Goal: Task Accomplishment & Management: Use online tool/utility

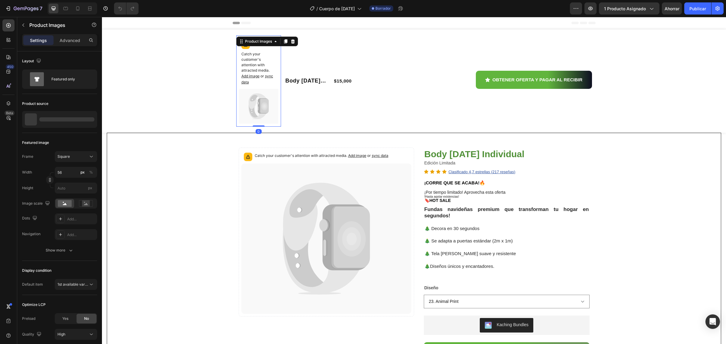
click at [256, 78] on p "Catch your customer's attention with attracted media. Add image or sync data" at bounding box center [258, 68] width 35 height 34
click at [257, 43] on div "Product Images" at bounding box center [258, 41] width 29 height 5
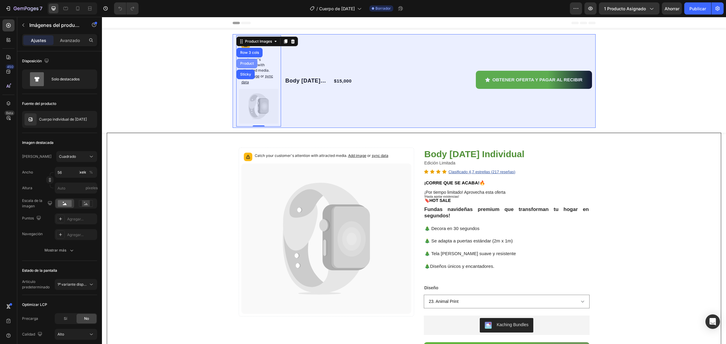
click at [249, 64] on div "Product" at bounding box center [247, 64] width 16 height 4
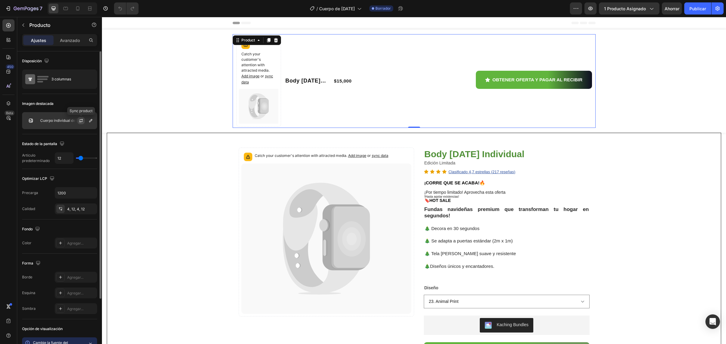
click at [80, 120] on icon "button" at bounding box center [81, 120] width 3 height 2
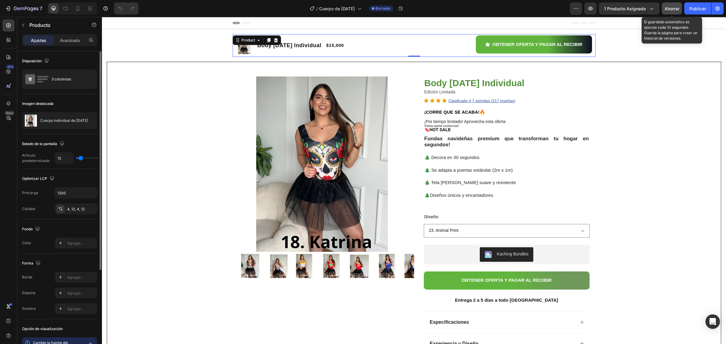
click at [675, 10] on font "Ahorrar" at bounding box center [671, 8] width 15 height 5
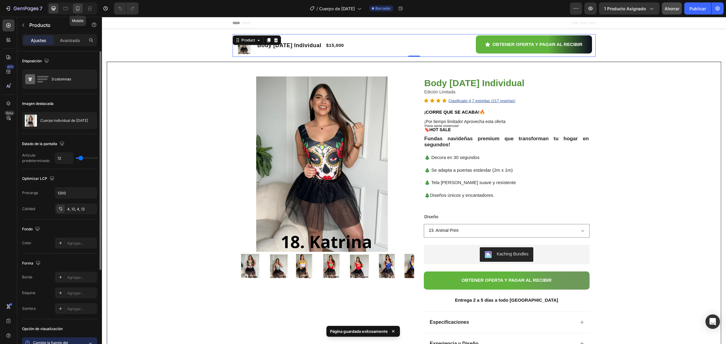
click at [79, 11] on icon at bounding box center [78, 8] width 6 height 6
type input "100%"
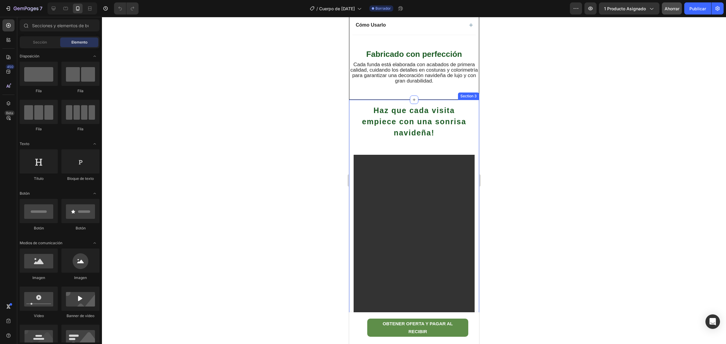
scroll to position [436, 0]
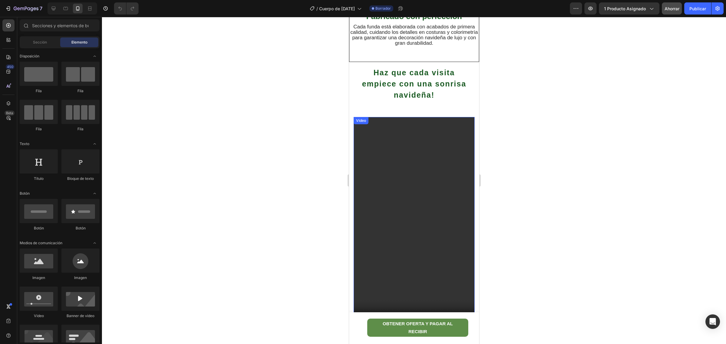
click at [432, 219] on video at bounding box center [413, 224] width 121 height 215
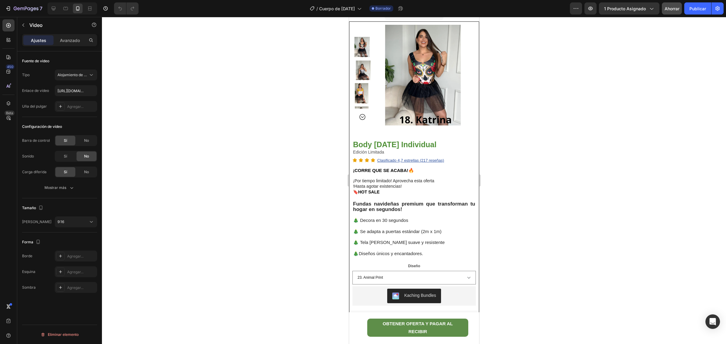
scroll to position [0, 0]
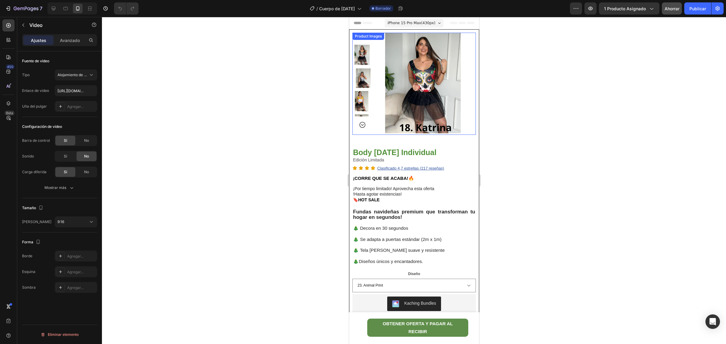
click at [405, 91] on img at bounding box center [425, 83] width 101 height 101
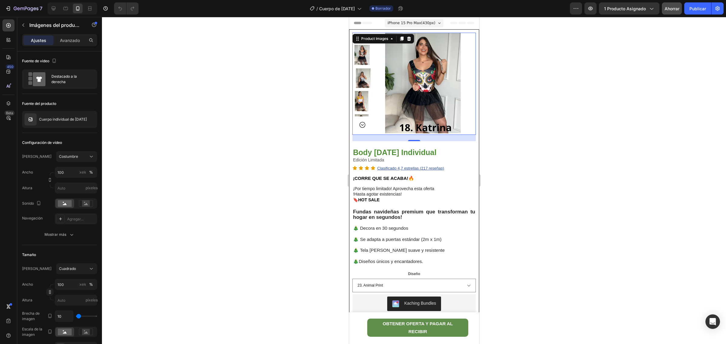
click at [361, 122] on icon "Carousel Next Arrow" at bounding box center [361, 124] width 7 height 7
click at [362, 126] on icon "Carousel Next Arrow" at bounding box center [361, 124] width 7 height 7
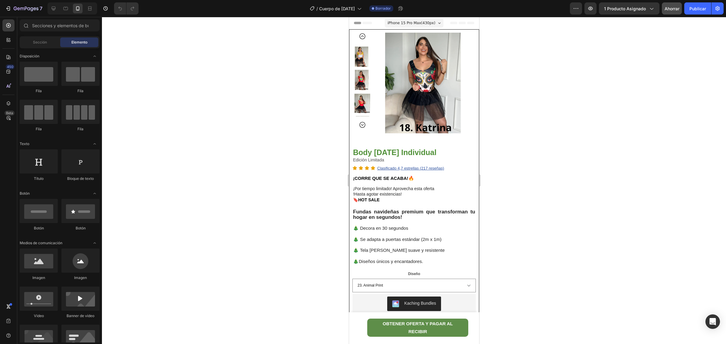
drag, startPoint x: 475, startPoint y: 41, endPoint x: 828, endPoint y: 45, distance: 352.6
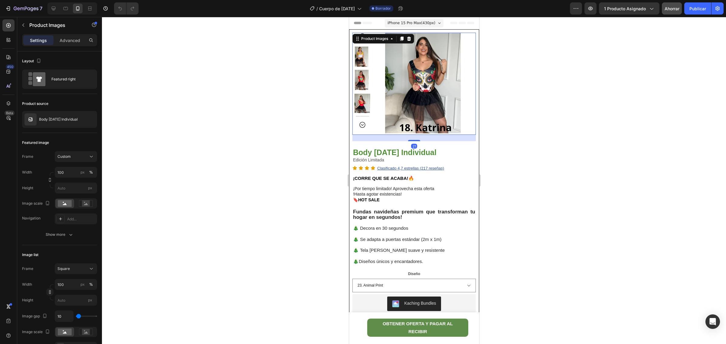
click at [378, 100] on img at bounding box center [425, 83] width 101 height 101
click at [7, 40] on icon at bounding box center [8, 41] width 2 height 2
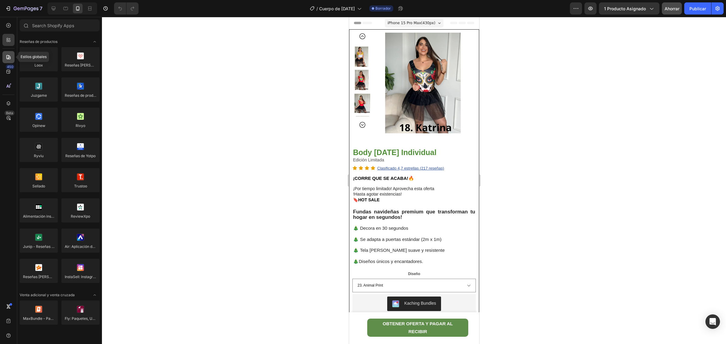
click at [8, 58] on icon at bounding box center [8, 57] width 6 height 6
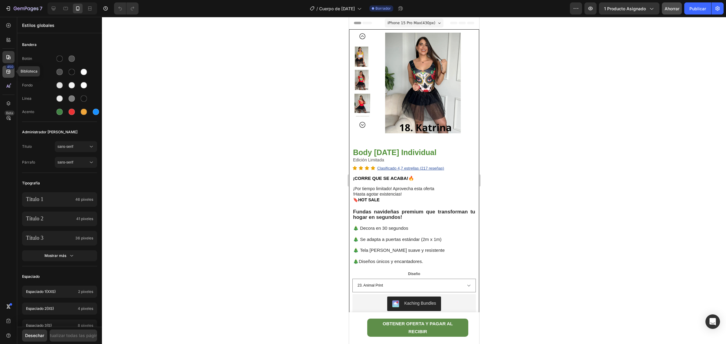
click at [9, 72] on icon at bounding box center [8, 72] width 6 height 6
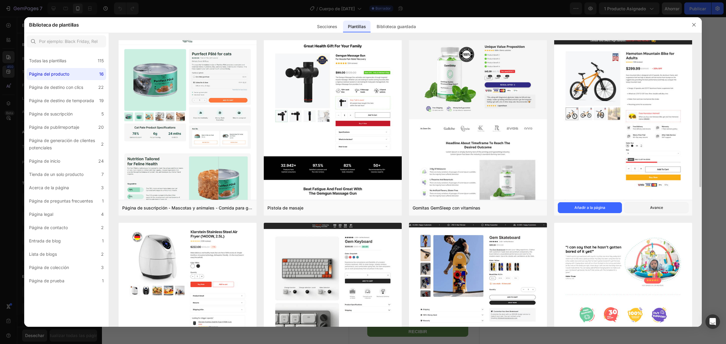
scroll to position [227, 0]
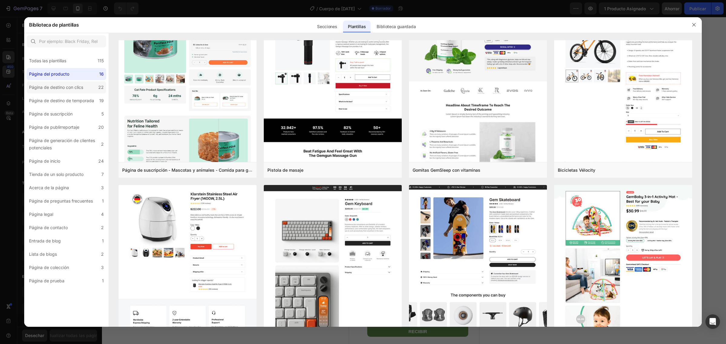
click at [76, 87] on font "Página de destino con clics" at bounding box center [56, 87] width 54 height 5
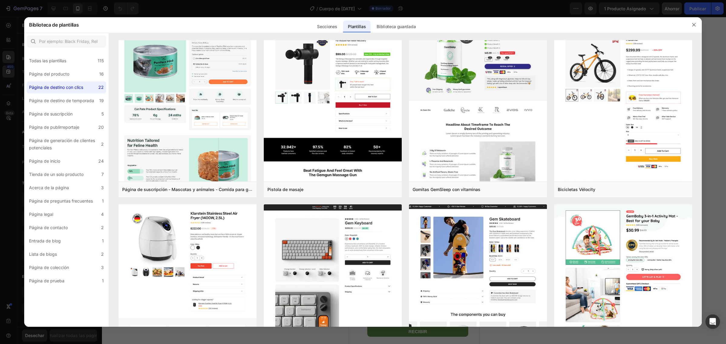
scroll to position [0, 0]
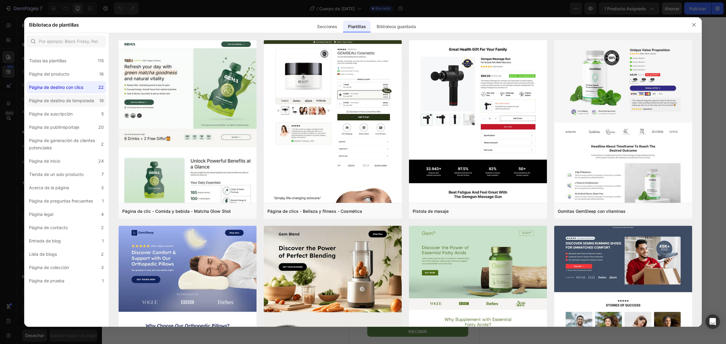
click at [78, 101] on font "Página de destino de temporada" at bounding box center [61, 100] width 65 height 5
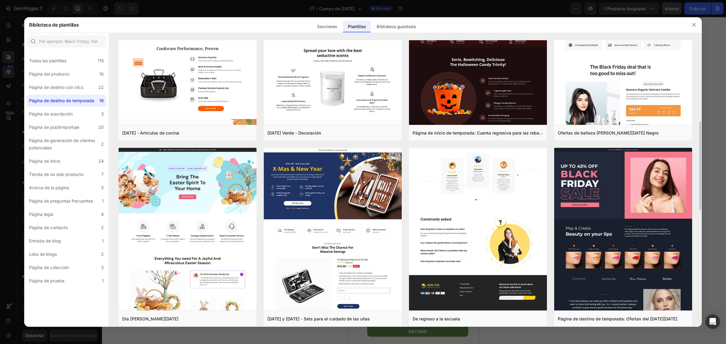
scroll to position [151, 0]
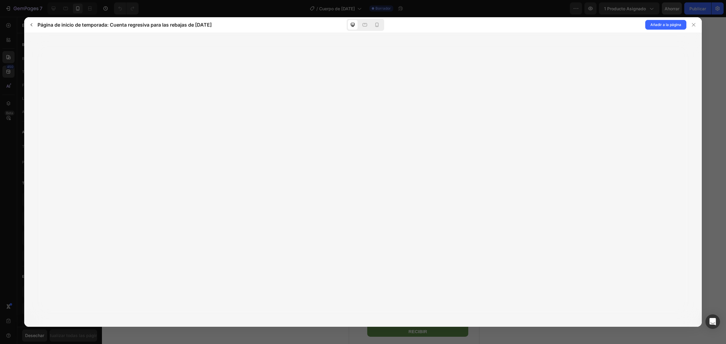
click at [439, 154] on div at bounding box center [362, 180] width 677 height 294
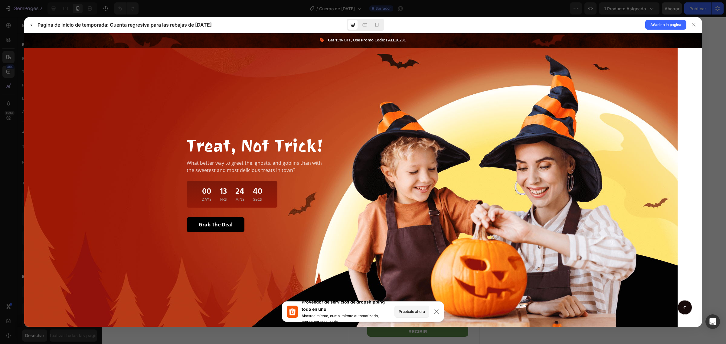
scroll to position [76, 0]
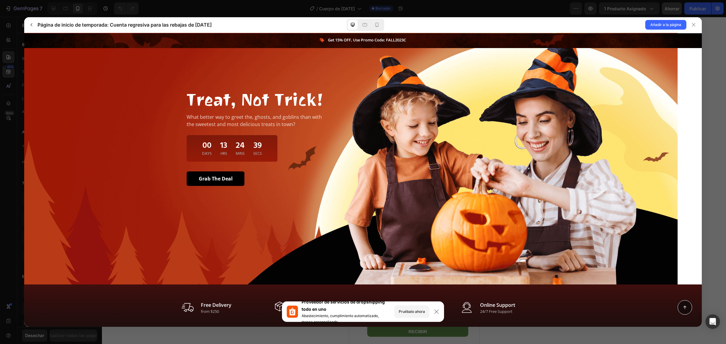
click at [435, 153] on div at bounding box center [444, 136] width 177 height 97
click at [695, 27] on icon at bounding box center [693, 24] width 5 height 5
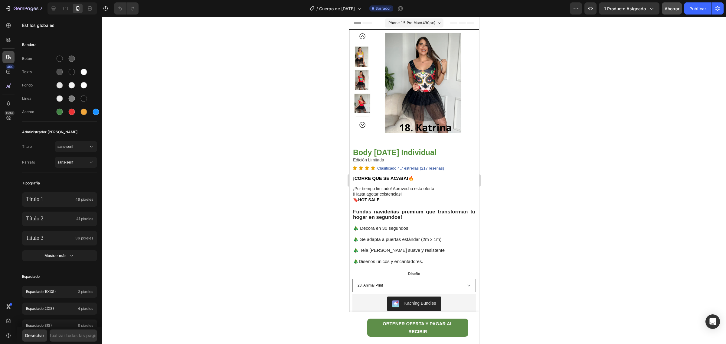
click at [9, 57] on icon at bounding box center [8, 57] width 4 height 4
click at [8, 69] on font "450" at bounding box center [10, 66] width 6 height 5
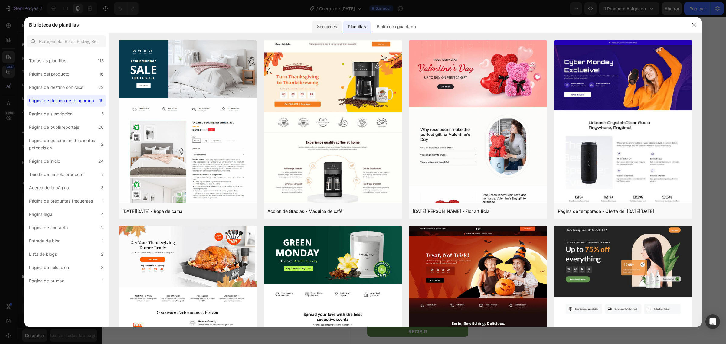
click at [333, 28] on font "Secciones" at bounding box center [327, 26] width 20 height 5
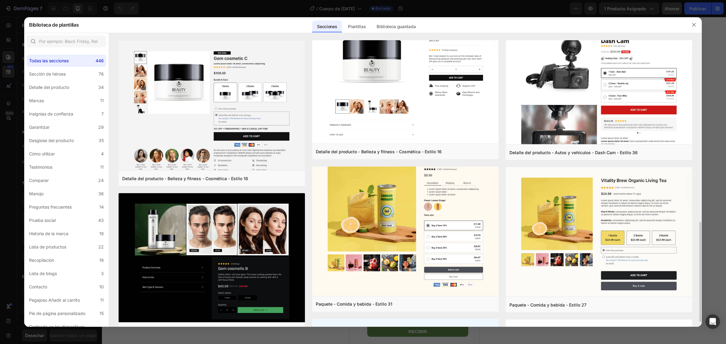
scroll to position [302, 0]
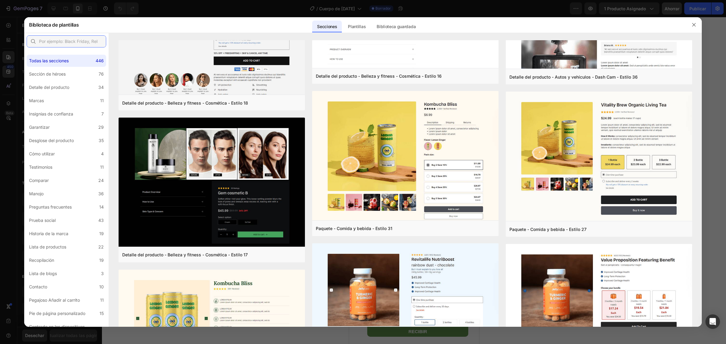
click at [66, 41] on input "text" at bounding box center [67, 41] width 80 height 12
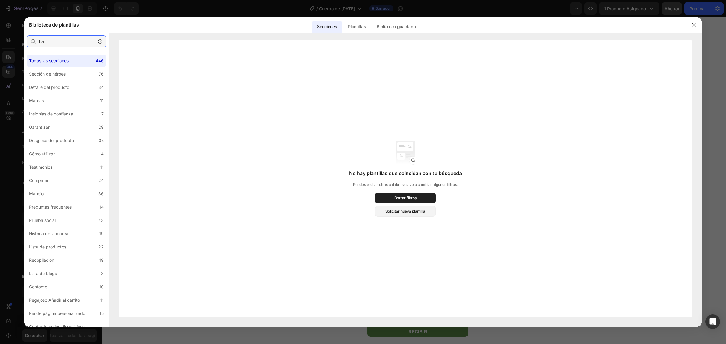
type input "h"
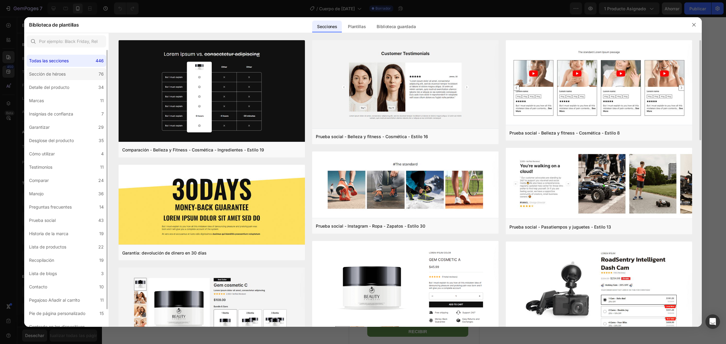
click at [79, 75] on label "Sección de héroes 76" at bounding box center [67, 74] width 80 height 12
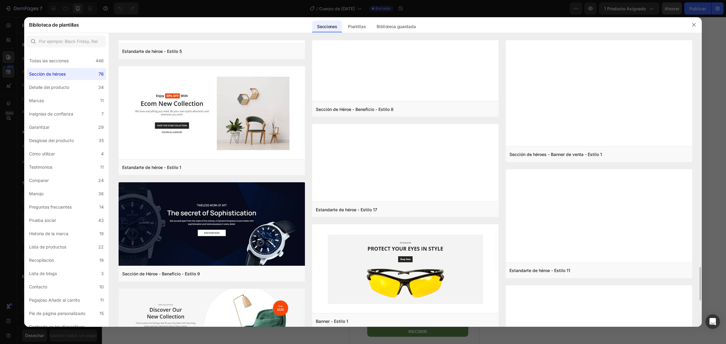
scroll to position [1747, 0]
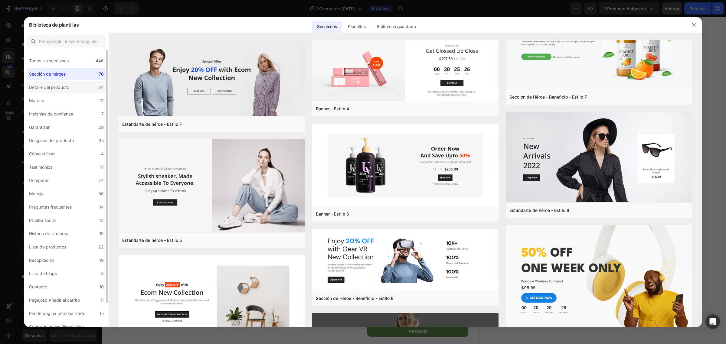
click at [57, 87] on font "Detalle del producto" at bounding box center [49, 87] width 40 height 5
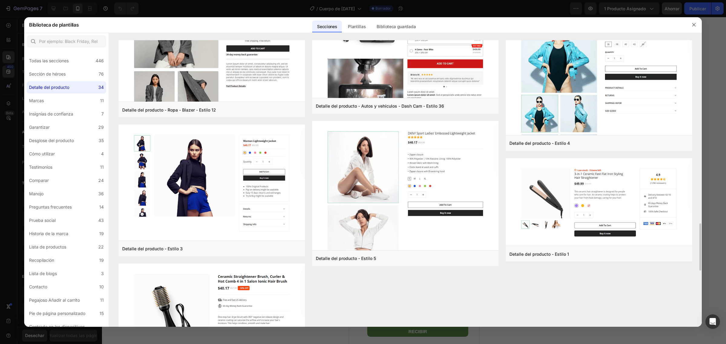
scroll to position [1344, 0]
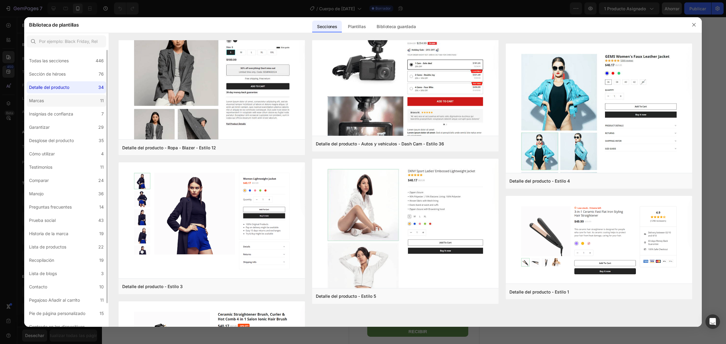
click at [46, 100] on div "Marcas" at bounding box center [37, 100] width 17 height 7
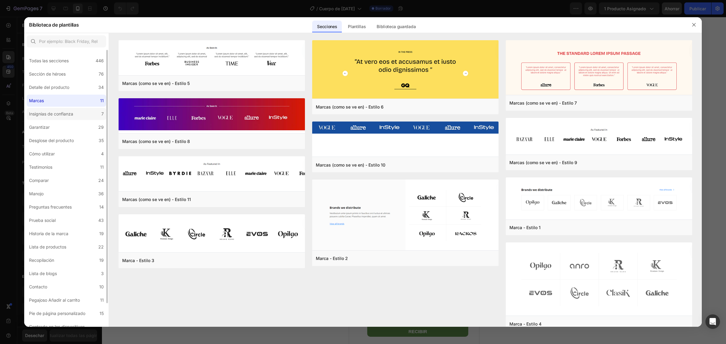
click at [75, 114] on div "Insignias de confianza" at bounding box center [52, 113] width 47 height 7
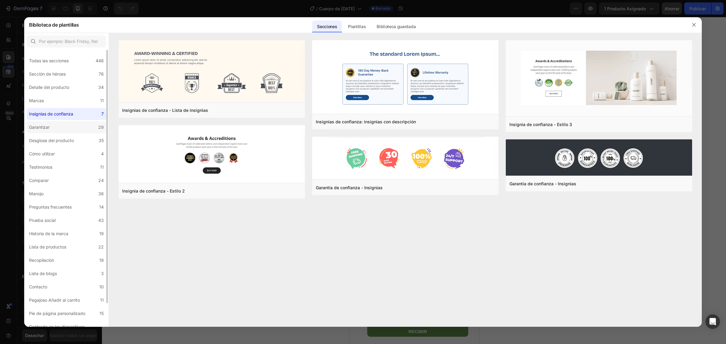
click at [70, 126] on label "Garantizar 29" at bounding box center [67, 127] width 80 height 12
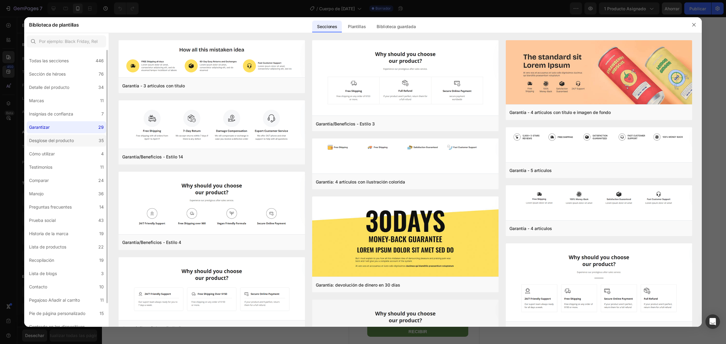
click at [68, 140] on font "Desglose del producto" at bounding box center [51, 140] width 45 height 5
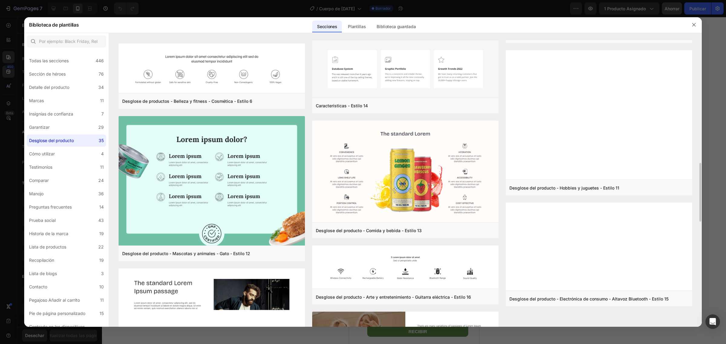
scroll to position [1114, 0]
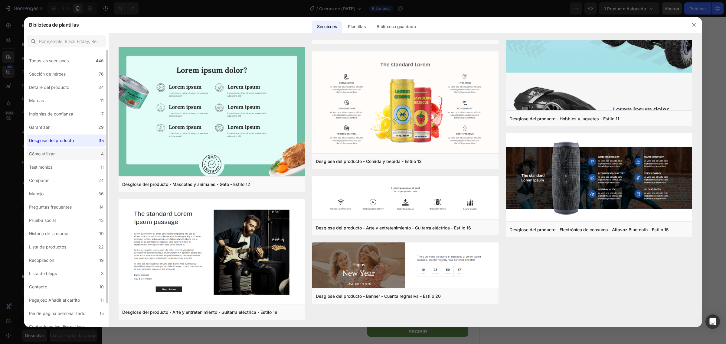
click at [61, 153] on label "Cómo utilizar 4" at bounding box center [67, 154] width 80 height 12
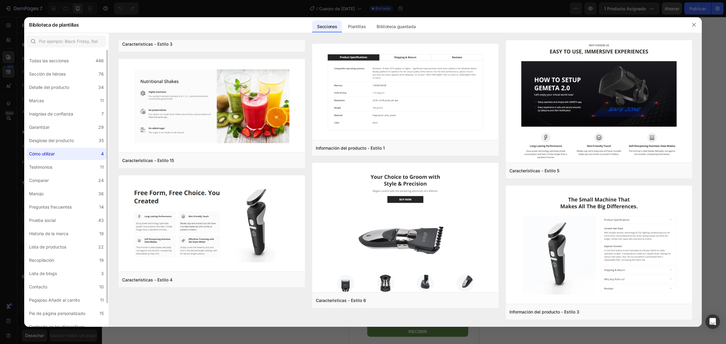
scroll to position [0, 0]
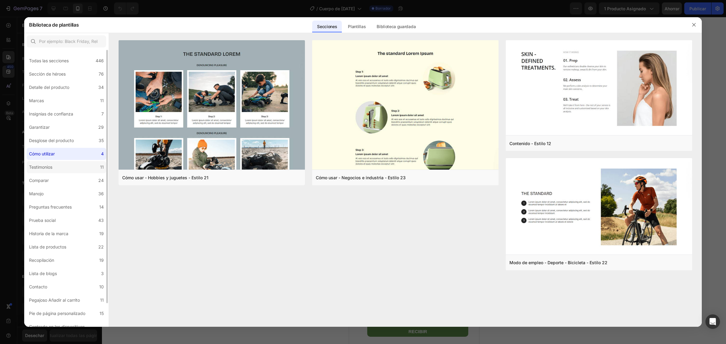
click at [58, 170] on label "Testimonios 11" at bounding box center [67, 167] width 80 height 12
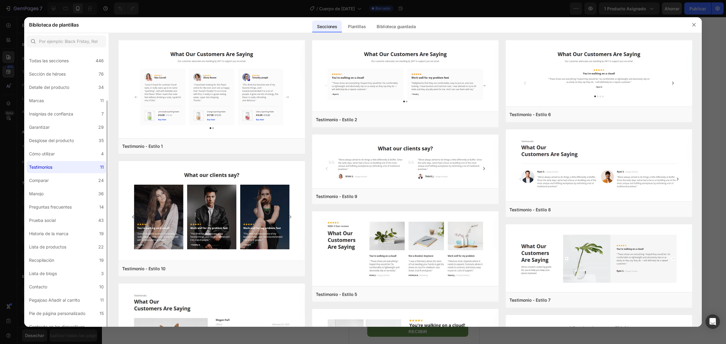
scroll to position [26, 0]
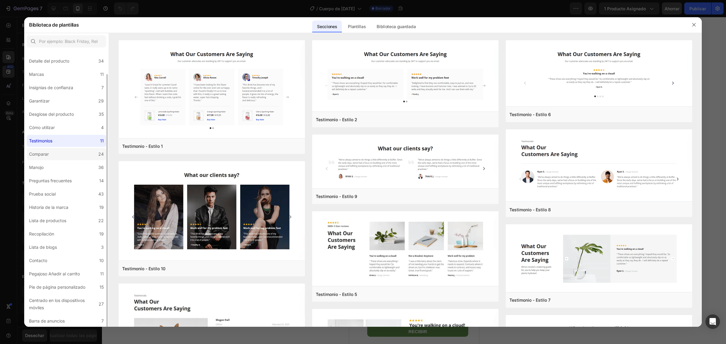
click at [65, 148] on label "Comparar 24" at bounding box center [67, 154] width 80 height 12
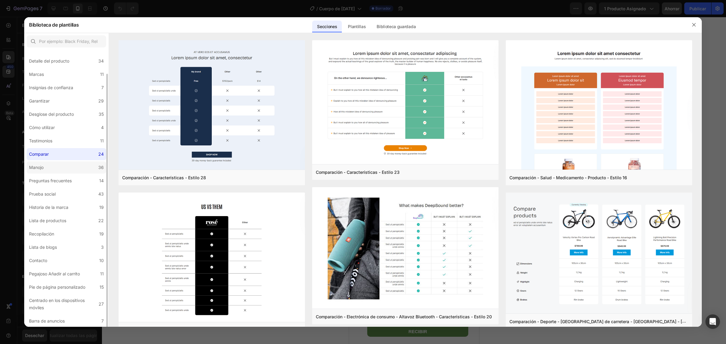
click at [60, 168] on label "Manojo 36" at bounding box center [67, 167] width 80 height 12
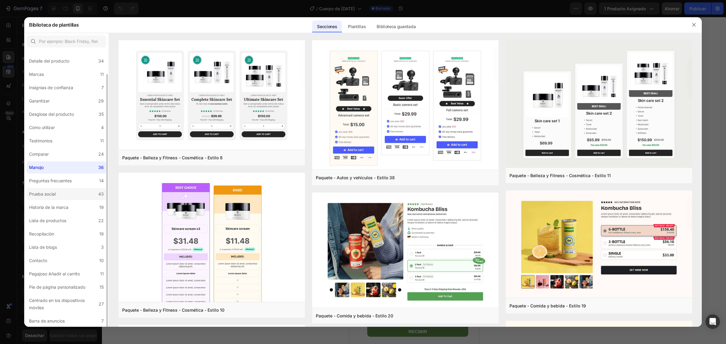
click at [64, 194] on label "Prueba social 43" at bounding box center [67, 194] width 80 height 12
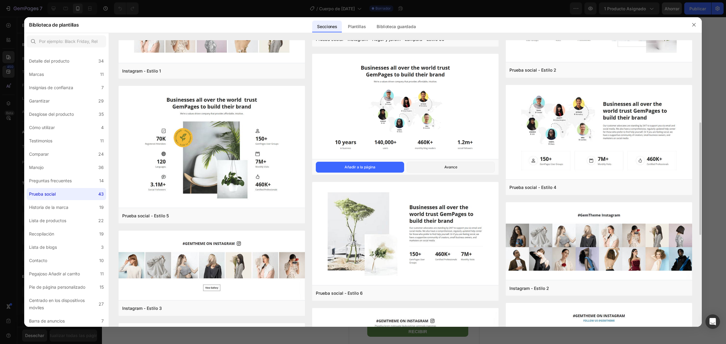
scroll to position [151, 0]
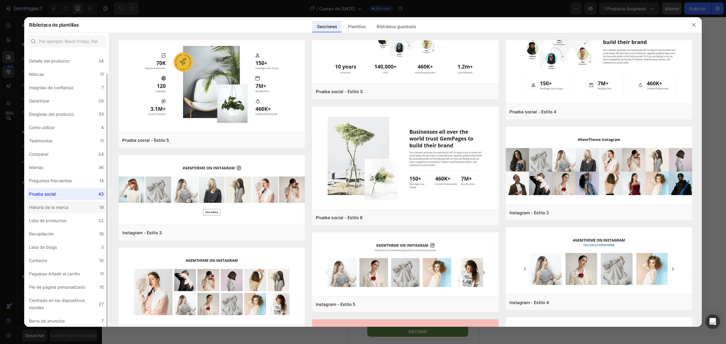
click at [52, 207] on font "Historia de la marca" at bounding box center [48, 207] width 39 height 5
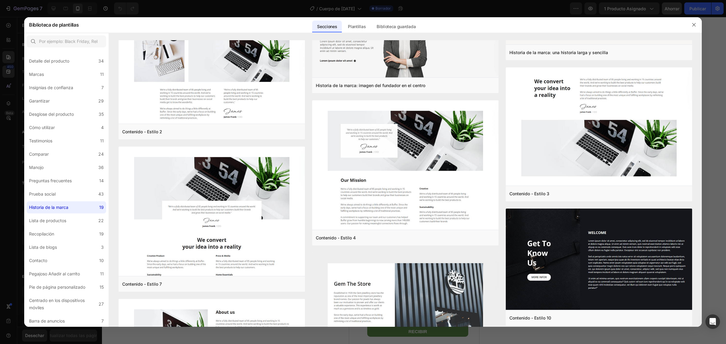
scroll to position [529, 0]
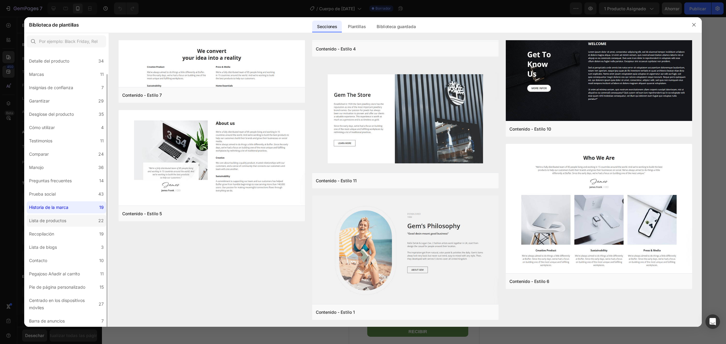
click at [52, 222] on font "Lista de productos" at bounding box center [47, 220] width 37 height 5
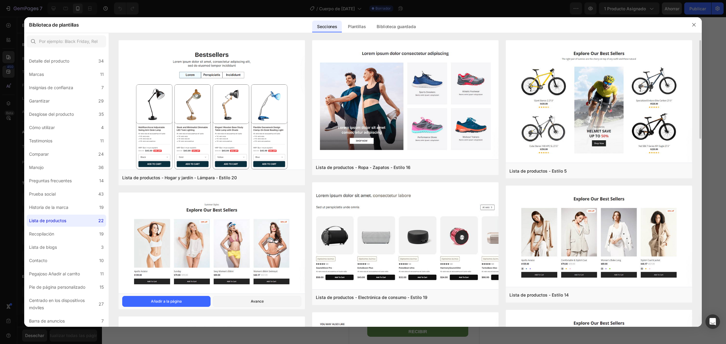
scroll to position [38, 0]
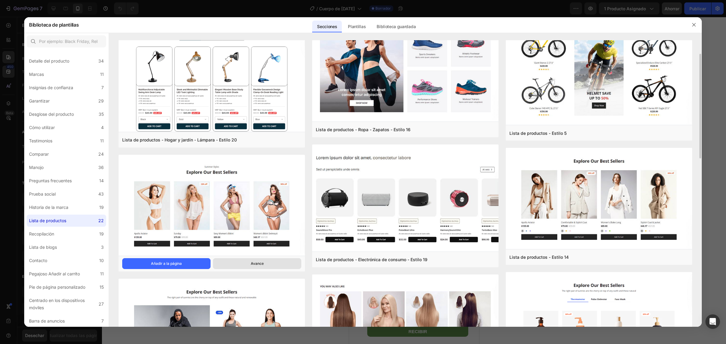
click at [235, 267] on button "Avance" at bounding box center [257, 263] width 88 height 11
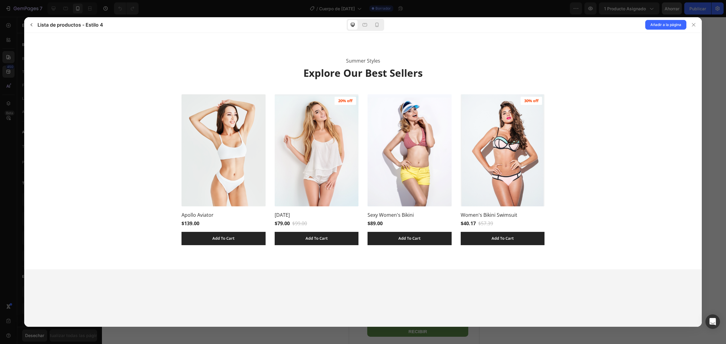
scroll to position [0, 0]
click at [241, 187] on img at bounding box center [223, 150] width 84 height 112
click at [295, 181] on img at bounding box center [317, 150] width 84 height 112
click at [696, 23] on div at bounding box center [694, 25] width 10 height 10
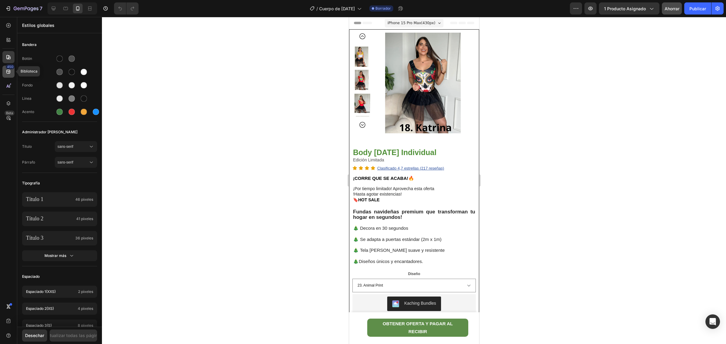
click at [7, 67] on font "450" at bounding box center [10, 67] width 6 height 4
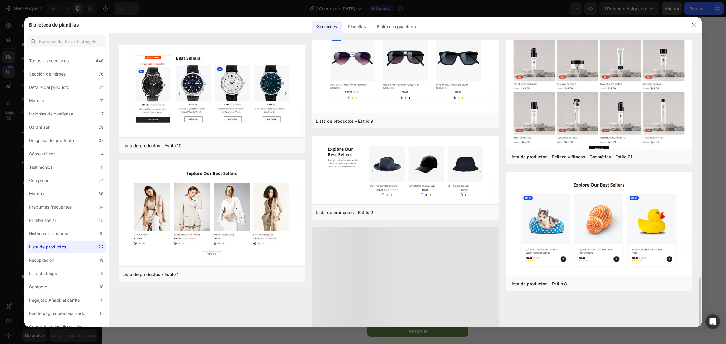
scroll to position [707, 0]
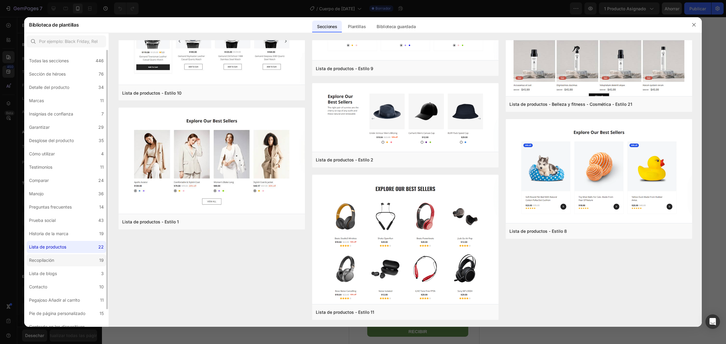
click at [80, 258] on label "Recopilación 19" at bounding box center [67, 260] width 80 height 12
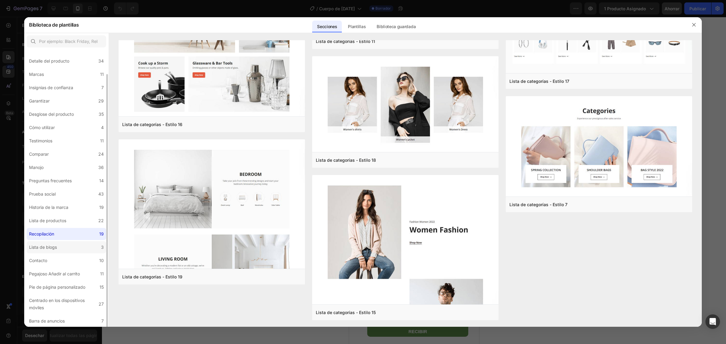
scroll to position [0, 0]
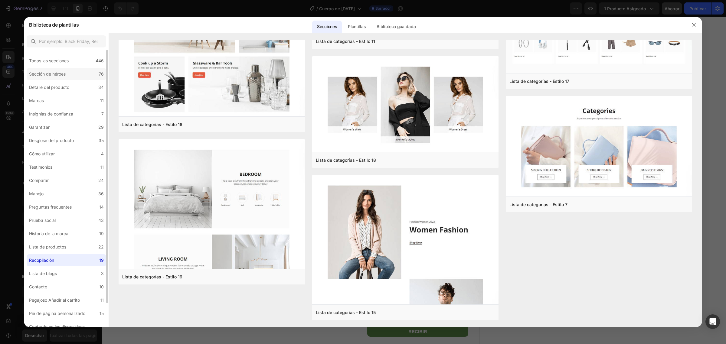
click at [70, 75] on label "Sección de héroes 76" at bounding box center [67, 74] width 80 height 12
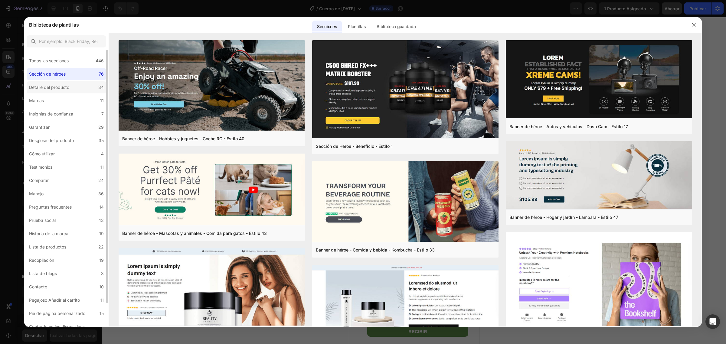
click at [68, 85] on font "Detalle del producto" at bounding box center [49, 87] width 40 height 5
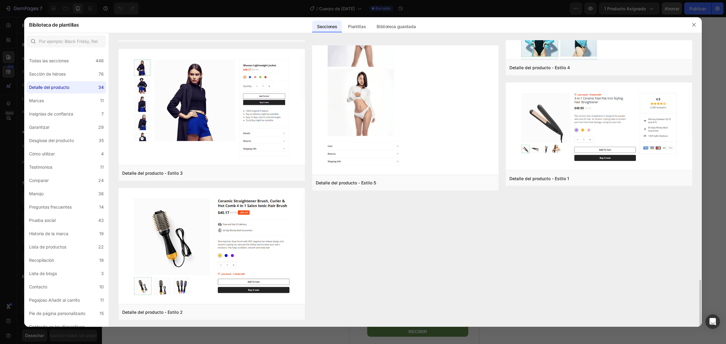
scroll to position [1231, 0]
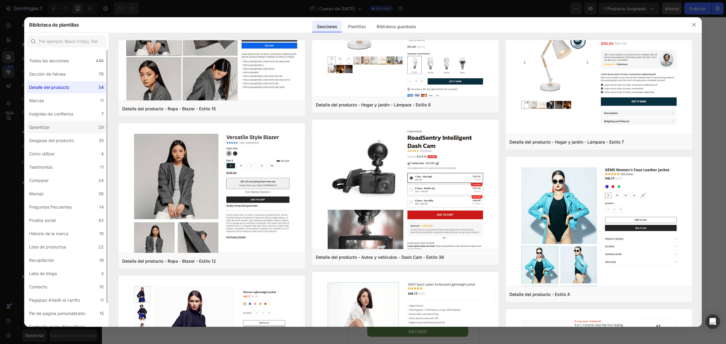
click at [64, 126] on label "Garantizar 29" at bounding box center [67, 127] width 80 height 12
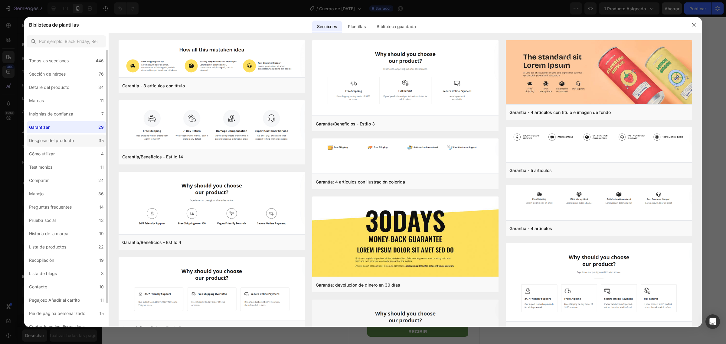
click at [64, 140] on font "Desglose del producto" at bounding box center [51, 140] width 45 height 5
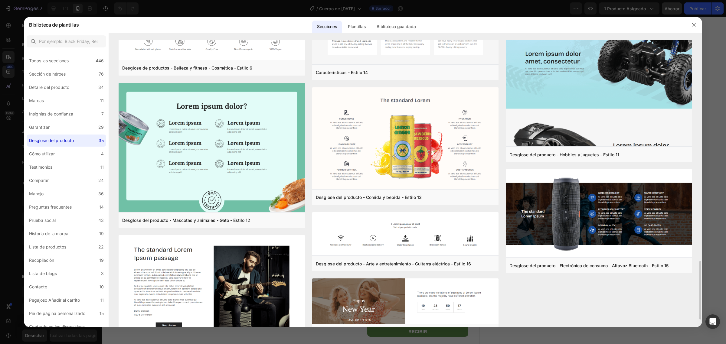
scroll to position [1114, 0]
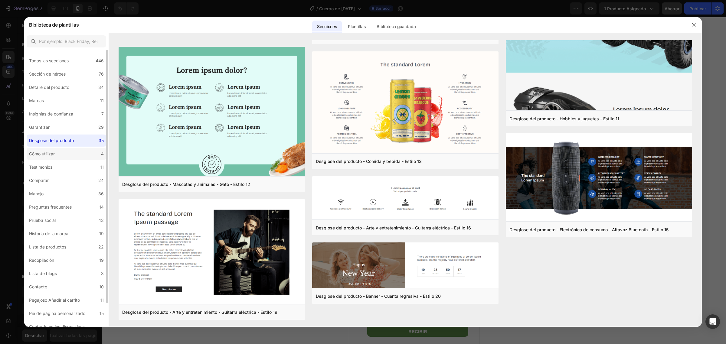
click at [76, 152] on label "Cómo utilizar 4" at bounding box center [67, 154] width 80 height 12
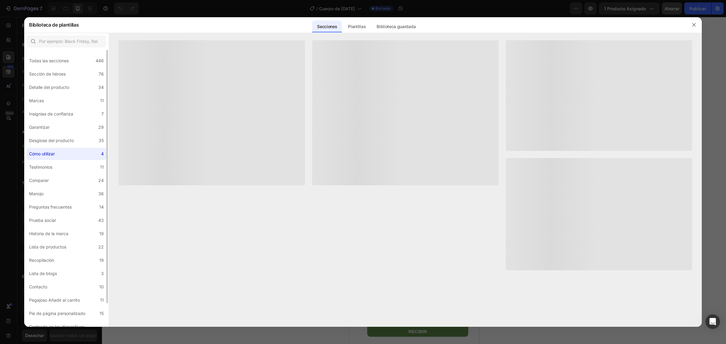
scroll to position [0, 0]
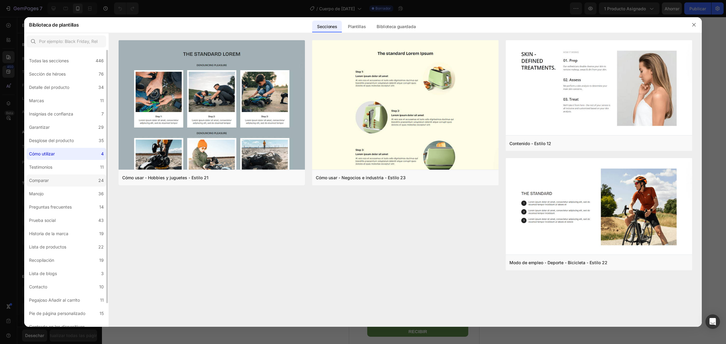
click at [66, 180] on label "Comparar 24" at bounding box center [67, 180] width 80 height 12
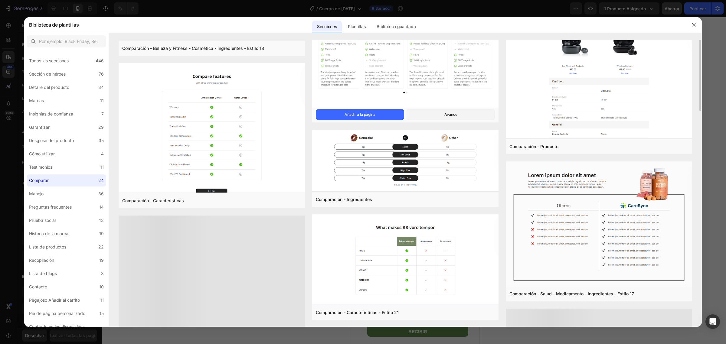
scroll to position [445, 0]
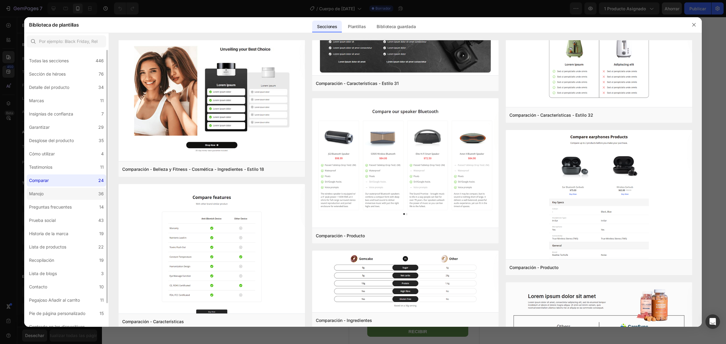
click at [76, 196] on label "Manojo 36" at bounding box center [67, 194] width 80 height 12
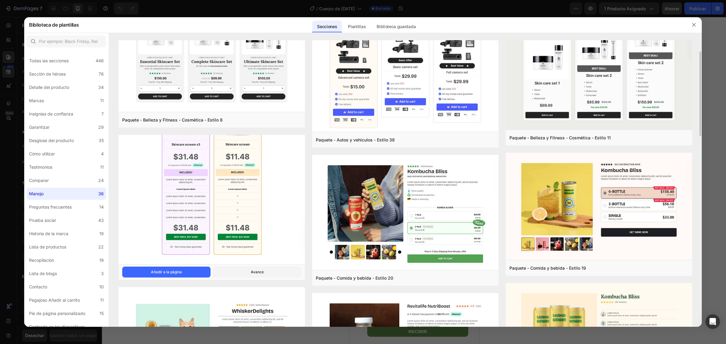
scroll to position [76, 0]
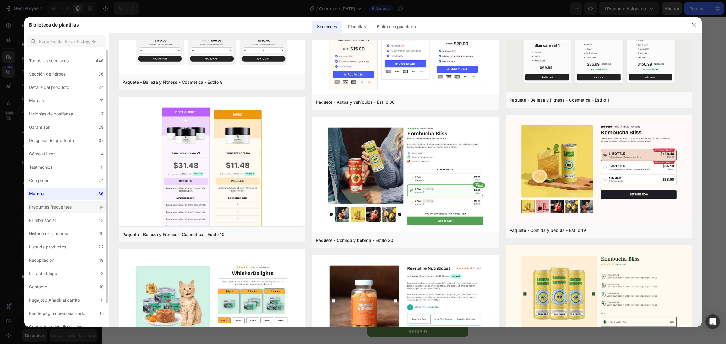
click at [47, 207] on font "Preguntas frecuentes" at bounding box center [50, 206] width 43 height 5
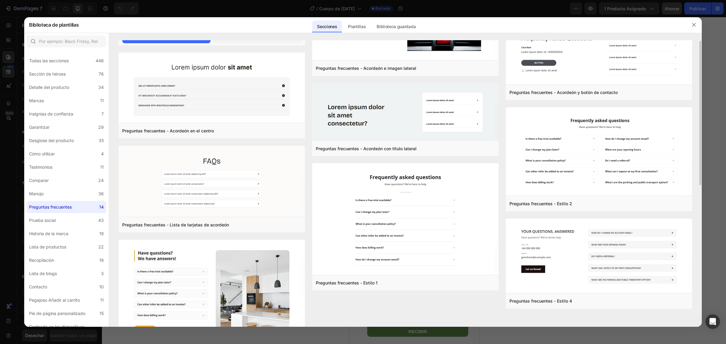
scroll to position [282, 0]
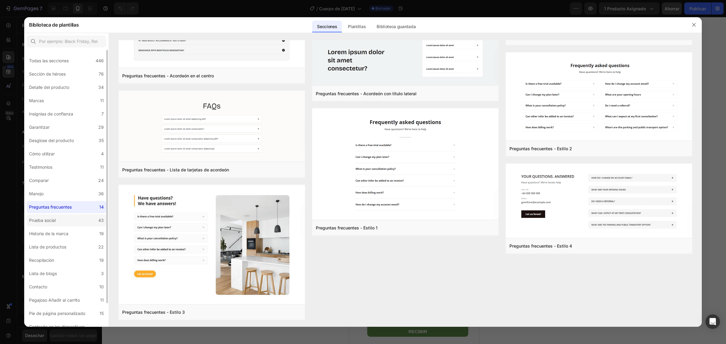
click at [60, 222] on label "Prueba social 43" at bounding box center [67, 220] width 80 height 12
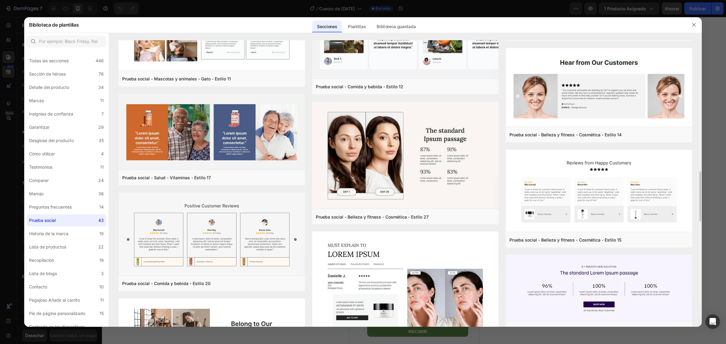
scroll to position [714, 0]
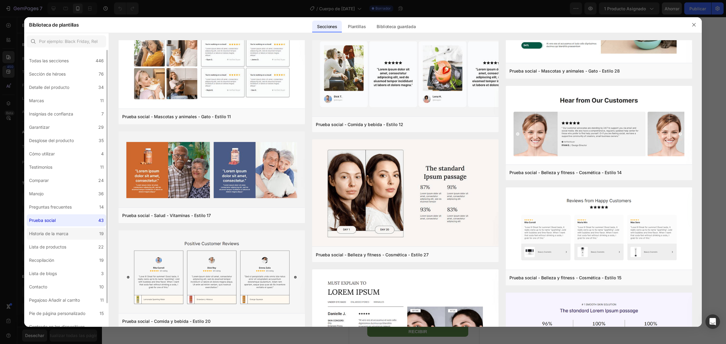
click at [55, 233] on font "Historia de la marca" at bounding box center [48, 233] width 39 height 5
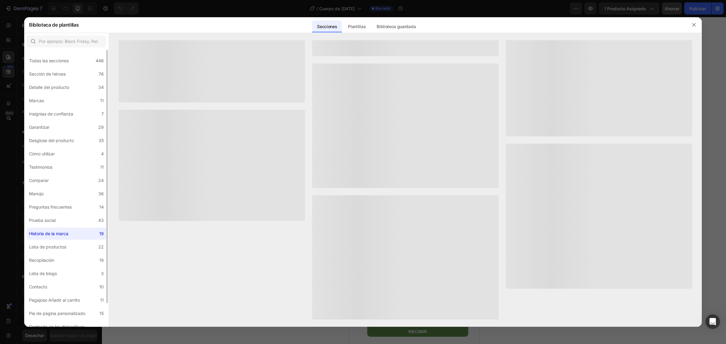
scroll to position [0, 0]
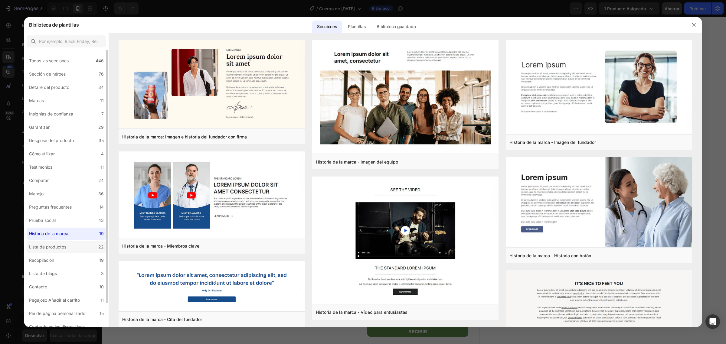
click at [58, 249] on font "Lista de productos" at bounding box center [47, 246] width 37 height 5
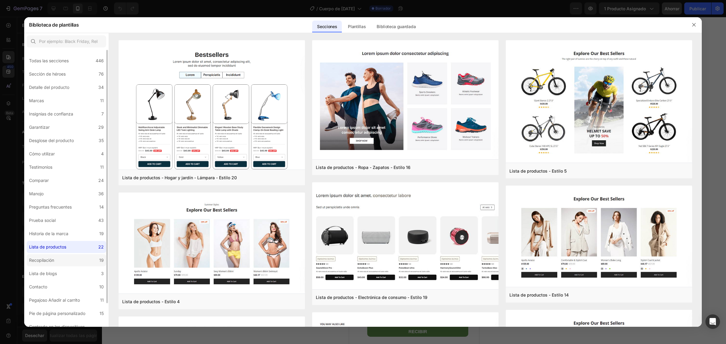
click at [59, 264] on label "Recopilación 19" at bounding box center [67, 260] width 80 height 12
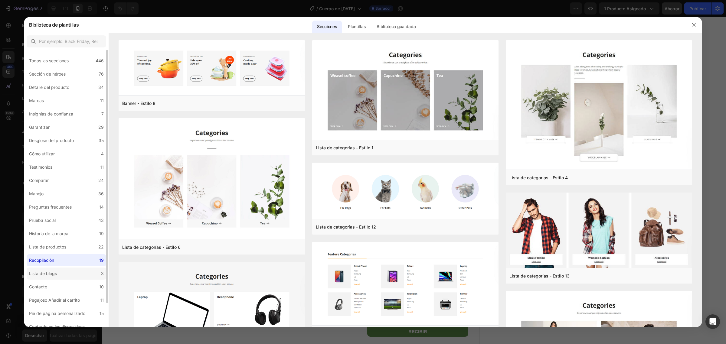
scroll to position [26, 0]
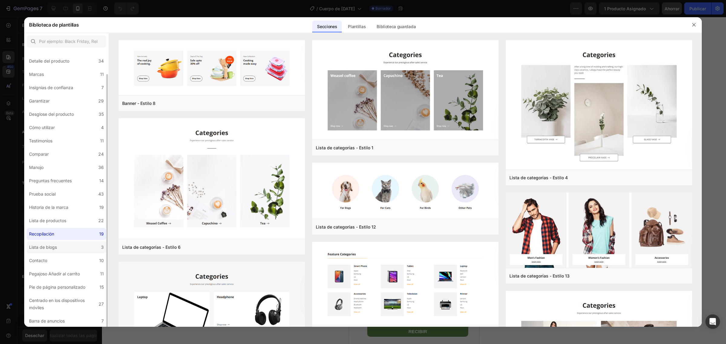
click at [62, 250] on label "Lista de blogs 3" at bounding box center [67, 247] width 80 height 12
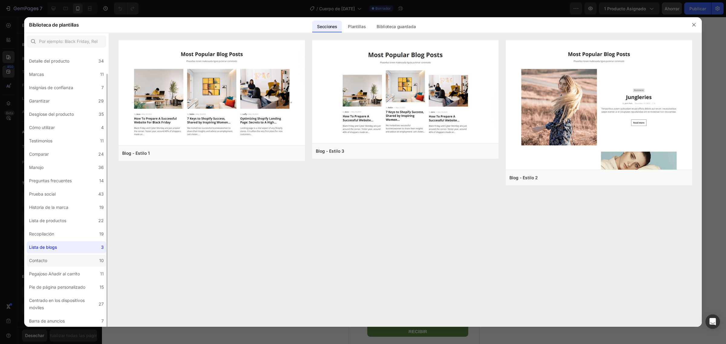
click at [62, 262] on label "Contacto 10" at bounding box center [67, 261] width 80 height 12
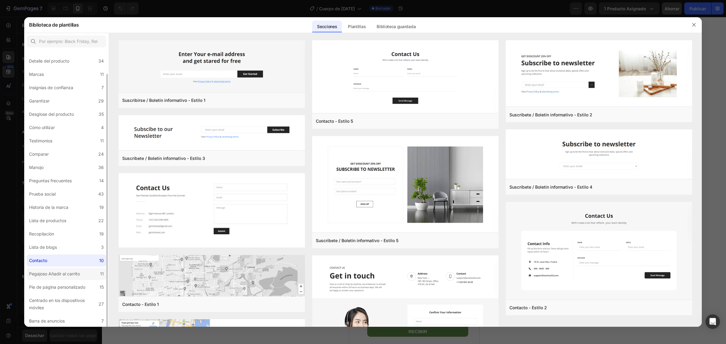
click at [74, 274] on font "Pegajoso Añadir al carrito" at bounding box center [54, 273] width 51 height 5
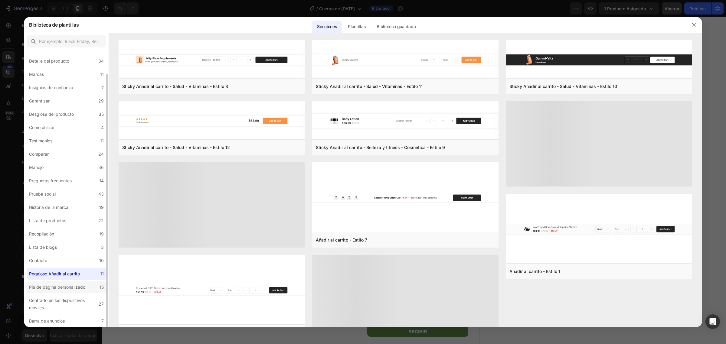
click at [64, 288] on font "Pie de página personalizado" at bounding box center [57, 287] width 56 height 5
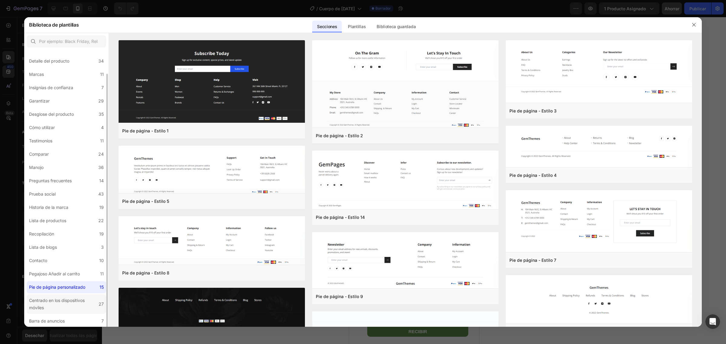
click at [67, 298] on font "Centrado en los dispositivos móviles" at bounding box center [57, 304] width 56 height 12
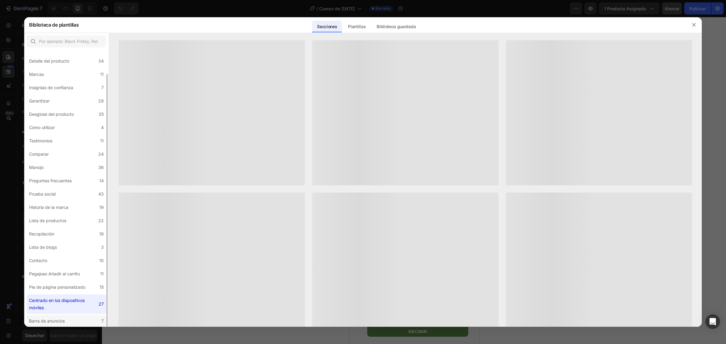
click at [58, 318] on div "Barra de anuncios" at bounding box center [47, 321] width 36 height 7
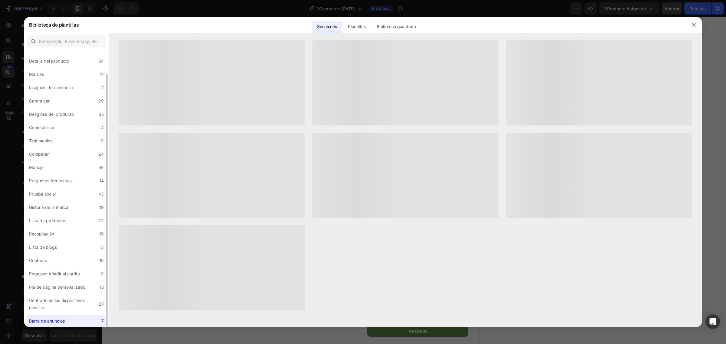
scroll to position [0, 0]
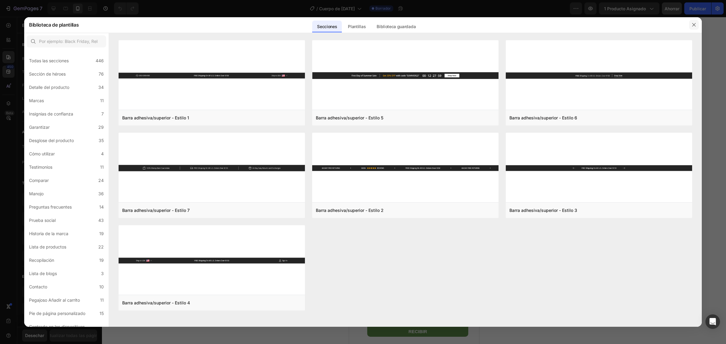
click at [692, 22] on button "button" at bounding box center [694, 25] width 10 height 10
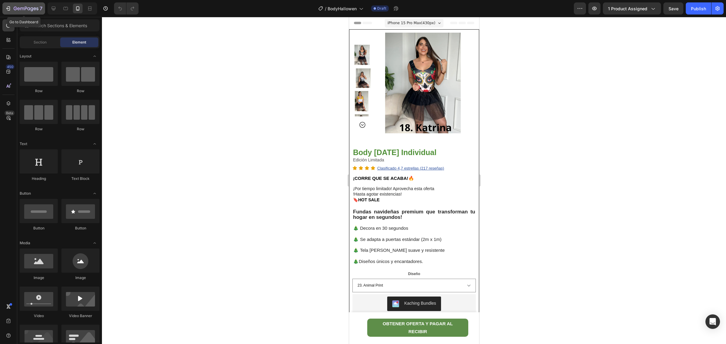
click at [7, 5] on icon "button" at bounding box center [8, 8] width 6 height 6
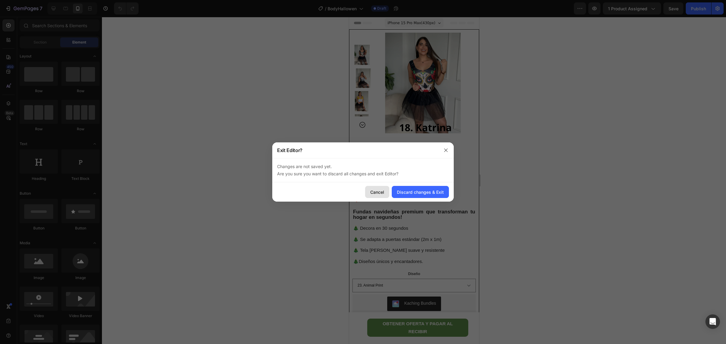
drag, startPoint x: 373, startPoint y: 194, endPoint x: 24, endPoint y: 179, distance: 349.3
click at [373, 194] on div "Cancel" at bounding box center [377, 192] width 14 height 6
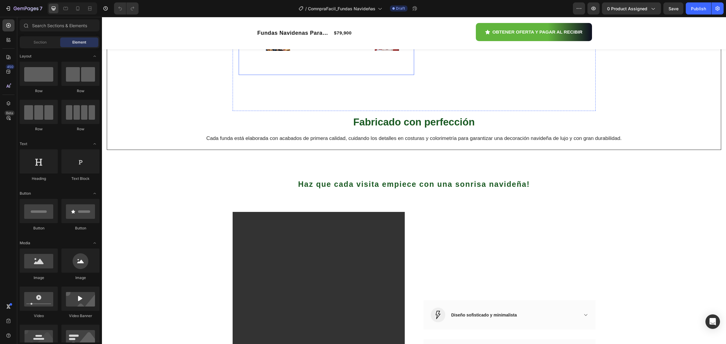
scroll to position [605, 0]
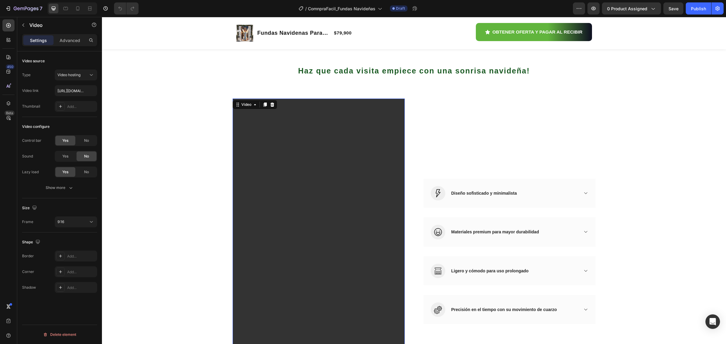
click at [342, 144] on video at bounding box center [319, 252] width 172 height 306
click at [264, 159] on video at bounding box center [319, 252] width 172 height 306
click at [73, 41] on p "Advanced" at bounding box center [70, 40] width 21 height 6
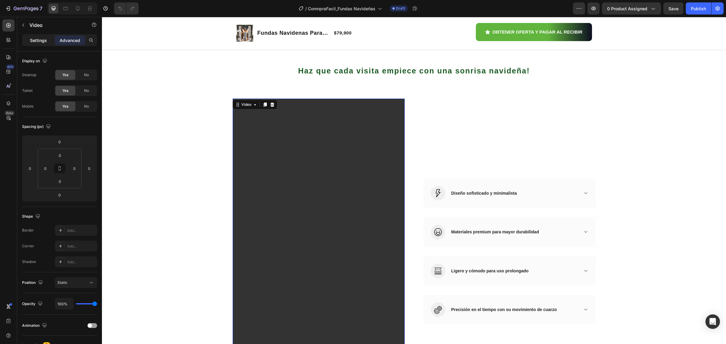
click at [37, 39] on p "Settings" at bounding box center [38, 40] width 17 height 6
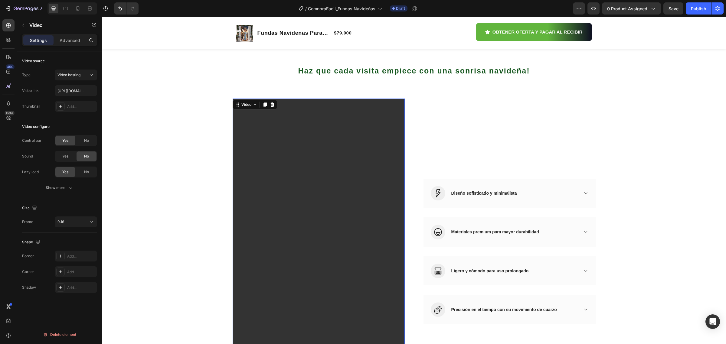
click at [337, 192] on video at bounding box center [319, 252] width 172 height 306
click at [77, 89] on input "[URL][DOMAIN_NAME]" at bounding box center [76, 90] width 42 height 11
type input "https://cdn.shopify.com/videos/c/o/v/674b8d40793d4b7ea894f2ce2c7a2462.mp4"
click at [643, 148] on div "Haz que cada visita empiece con una sonrisa navideña! Heading Row Video 0 Image…" at bounding box center [413, 233] width 615 height 344
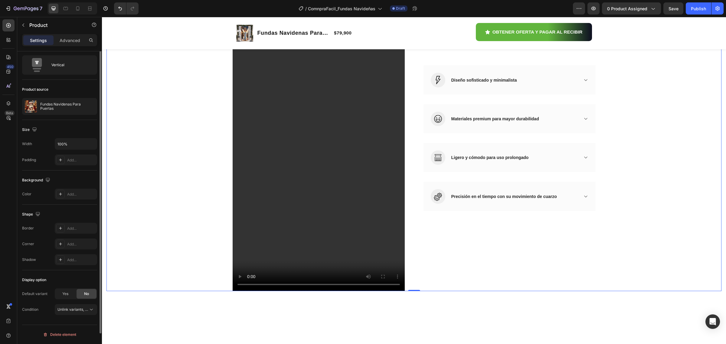
scroll to position [0, 0]
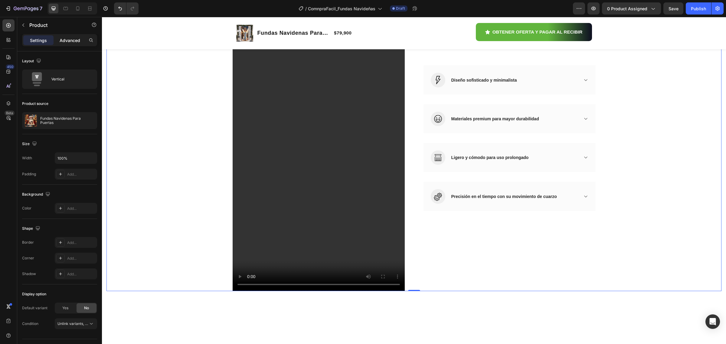
click at [73, 39] on p "Advanced" at bounding box center [70, 40] width 21 height 6
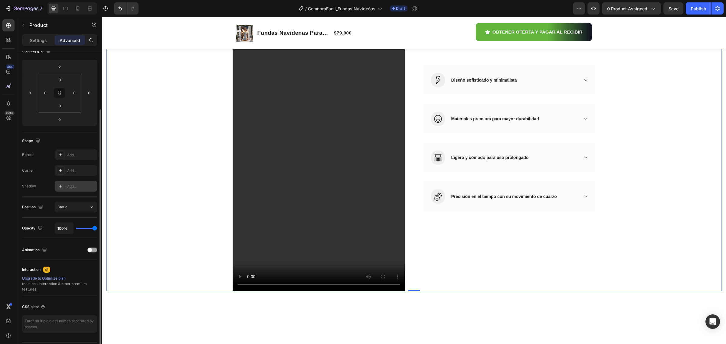
scroll to position [94, 0]
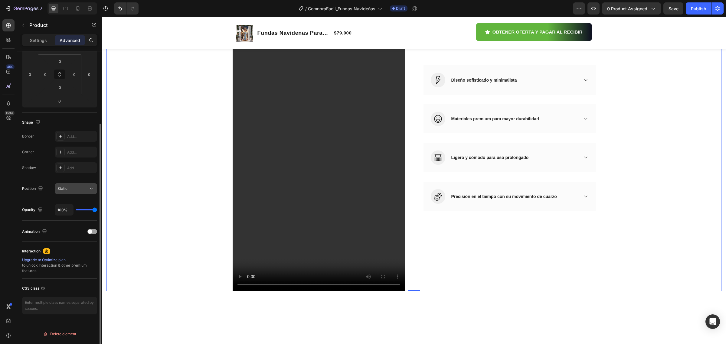
click at [94, 186] on icon at bounding box center [91, 189] width 6 height 6
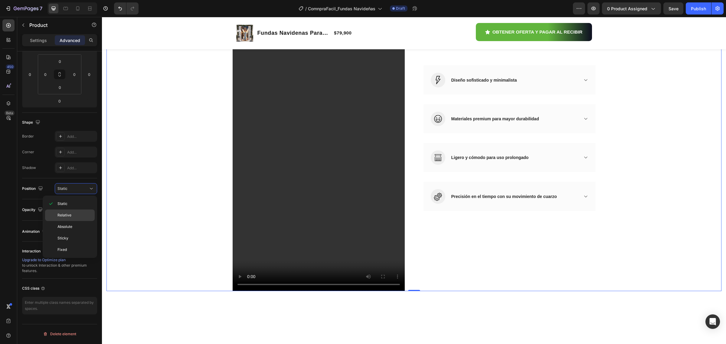
click at [73, 216] on p "Relative" at bounding box center [74, 215] width 34 height 5
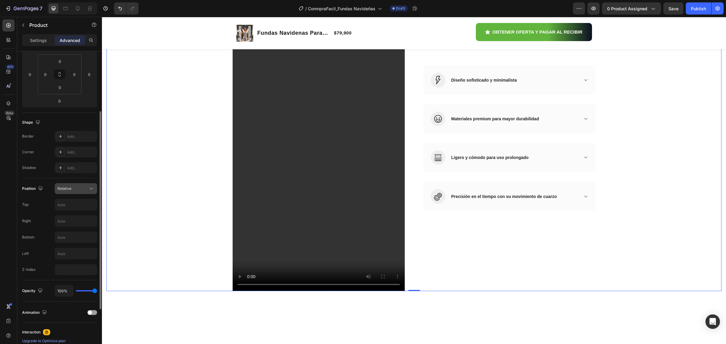
click at [76, 188] on div "Relative" at bounding box center [72, 188] width 31 height 5
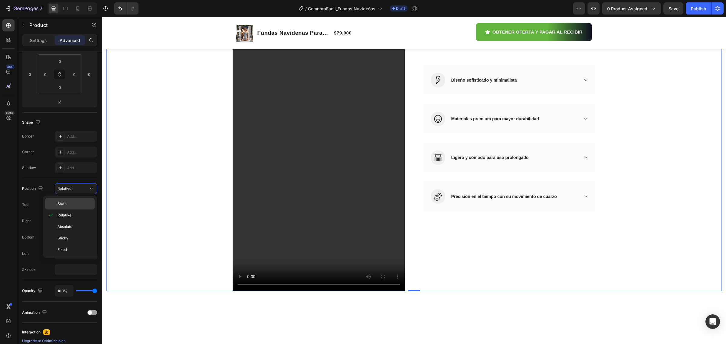
click at [77, 202] on p "Static" at bounding box center [74, 203] width 34 height 5
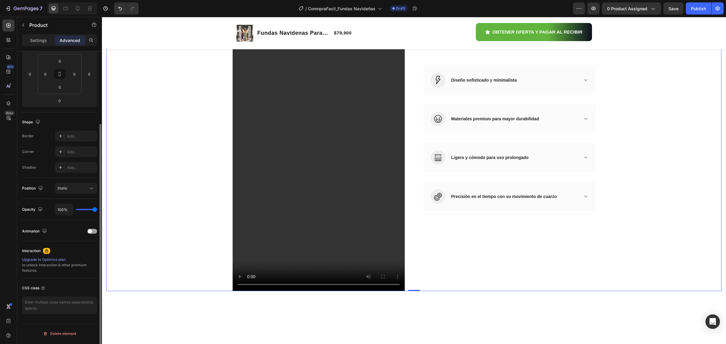
scroll to position [57, 0]
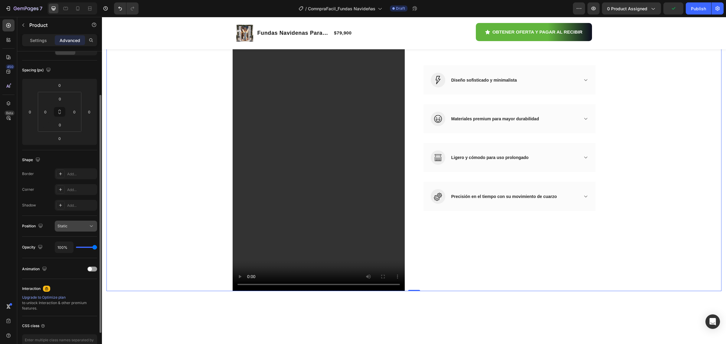
click at [96, 224] on button "Static" at bounding box center [76, 226] width 42 height 11
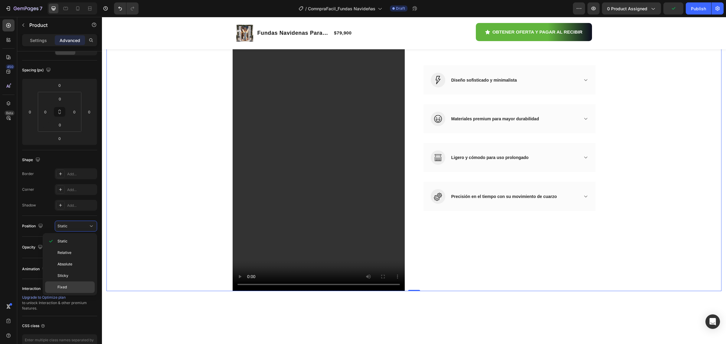
click at [67, 286] on p "Fixed" at bounding box center [74, 287] width 34 height 5
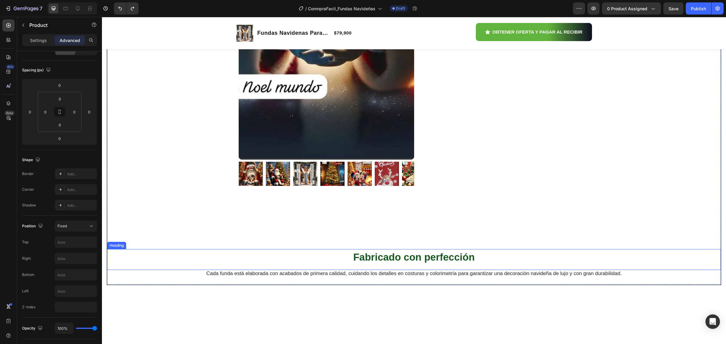
scroll to position [378, 0]
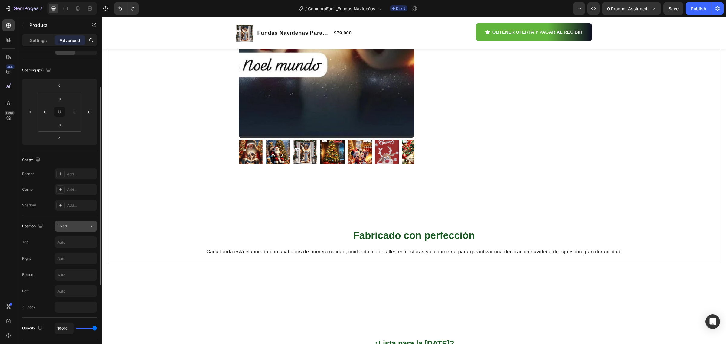
click at [88, 229] on icon at bounding box center [91, 226] width 6 height 6
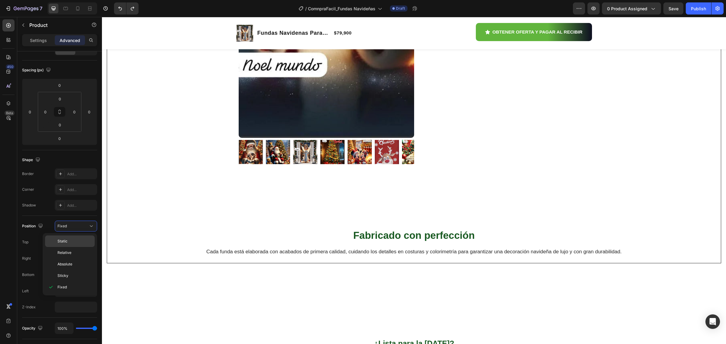
click at [77, 240] on p "Static" at bounding box center [74, 241] width 34 height 5
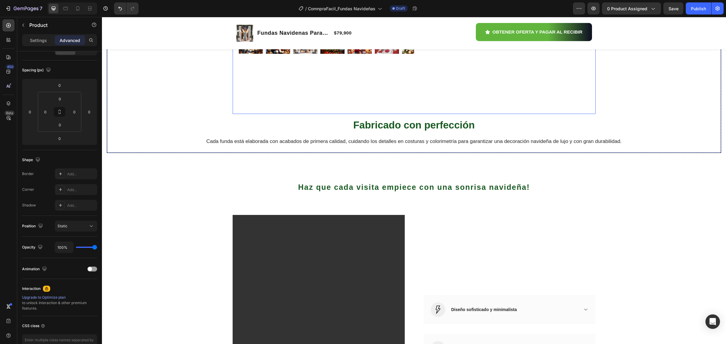
scroll to position [567, 0]
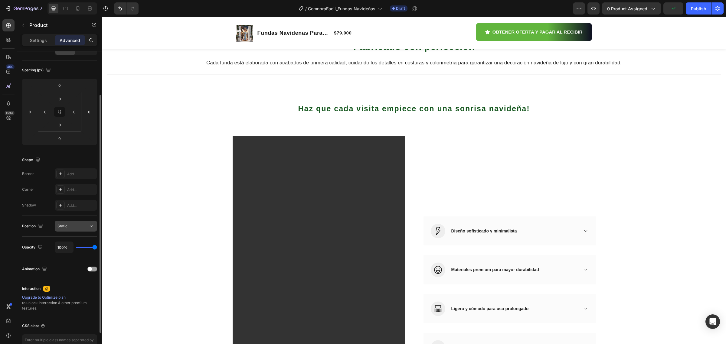
click at [83, 228] on div "Static" at bounding box center [72, 225] width 31 height 5
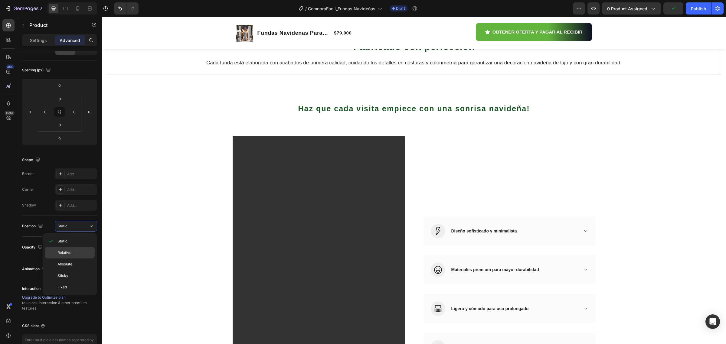
click at [77, 252] on p "Relative" at bounding box center [74, 252] width 34 height 5
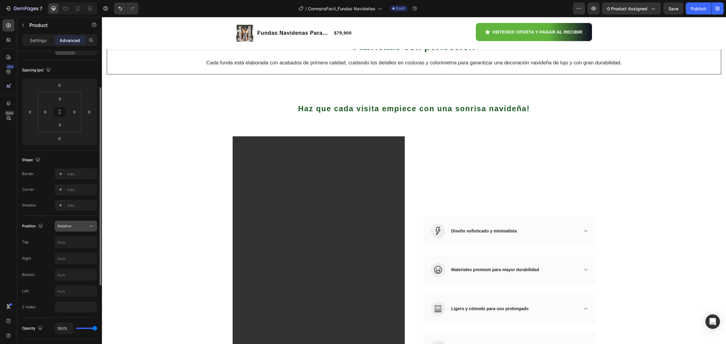
click at [90, 228] on icon at bounding box center [91, 226] width 6 height 6
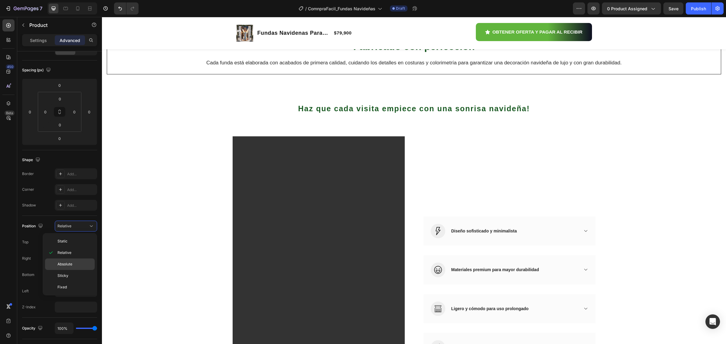
click at [75, 262] on p "Absolute" at bounding box center [74, 264] width 34 height 5
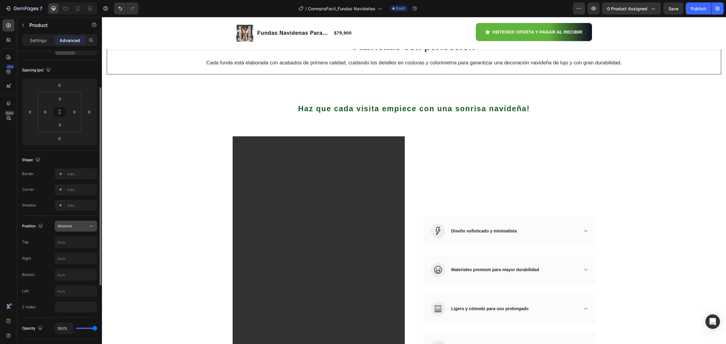
click at [91, 230] on button "Absolute" at bounding box center [76, 226] width 42 height 11
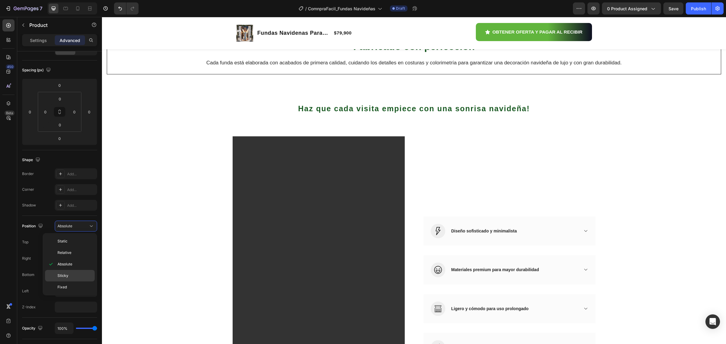
click at [73, 275] on p "Sticky" at bounding box center [74, 275] width 34 height 5
type input "0"
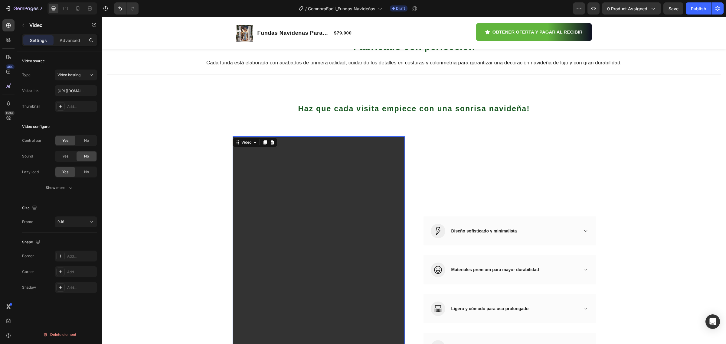
scroll to position [0, 0]
click at [285, 145] on video at bounding box center [319, 289] width 172 height 306
drag, startPoint x: 263, startPoint y: 144, endPoint x: 265, endPoint y: 149, distance: 5.2
click at [263, 145] on div at bounding box center [264, 142] width 7 height 7
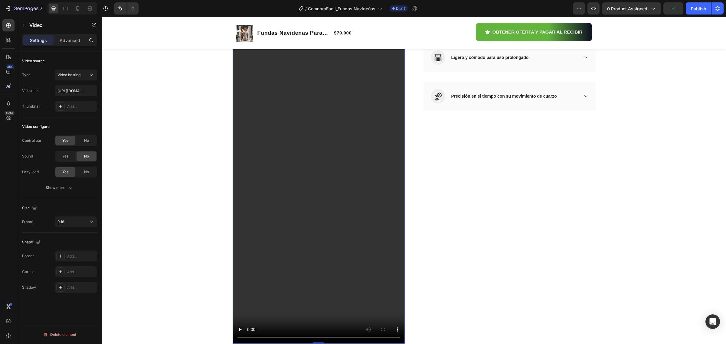
scroll to position [858, 0]
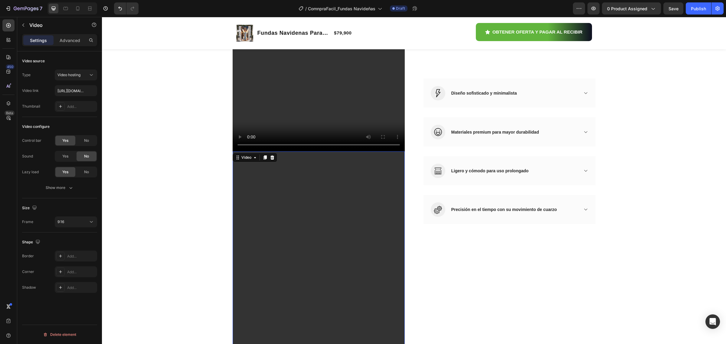
click at [307, 192] on video at bounding box center [319, 304] width 172 height 306
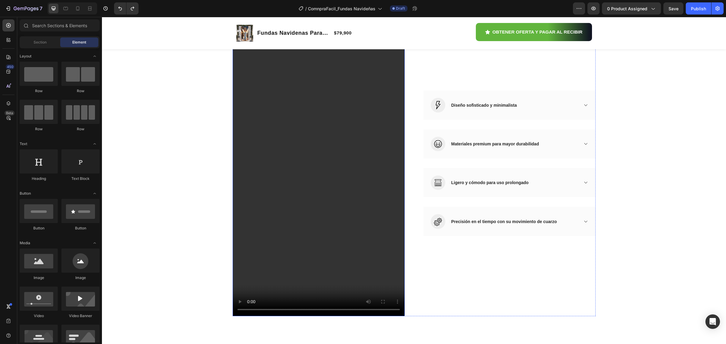
scroll to position [707, 0]
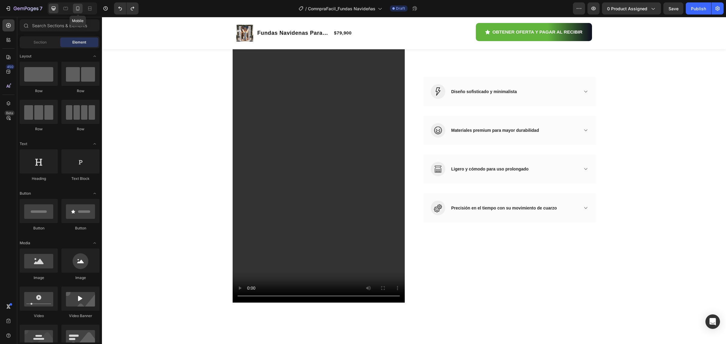
click at [78, 5] on icon at bounding box center [78, 8] width 6 height 6
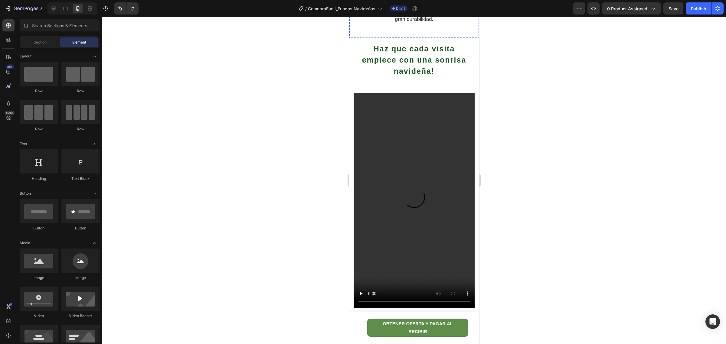
scroll to position [643, 0]
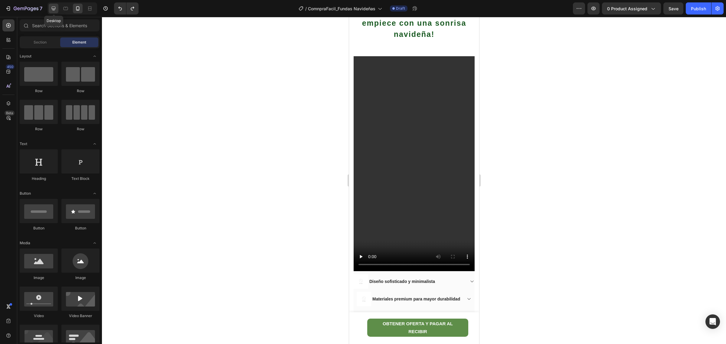
click at [56, 10] on icon at bounding box center [53, 8] width 6 height 6
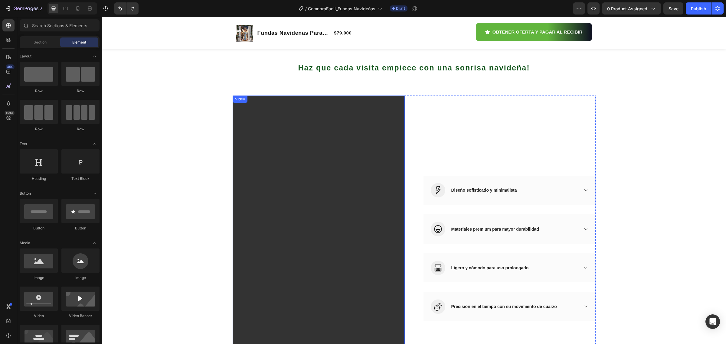
click at [310, 154] on video at bounding box center [319, 249] width 172 height 306
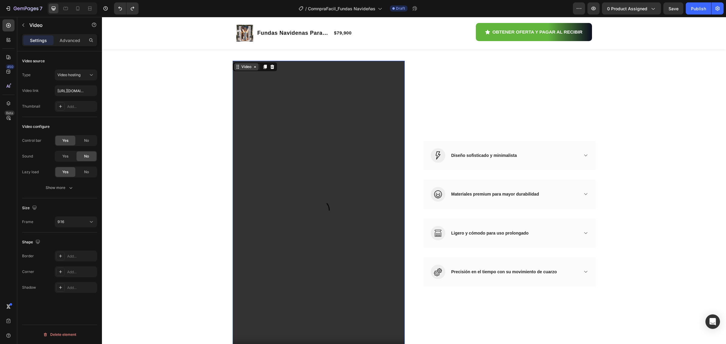
click at [252, 68] on icon at bounding box center [254, 66] width 5 height 5
click at [256, 188] on video at bounding box center [319, 214] width 172 height 306
click at [291, 87] on video at bounding box center [319, 214] width 172 height 306
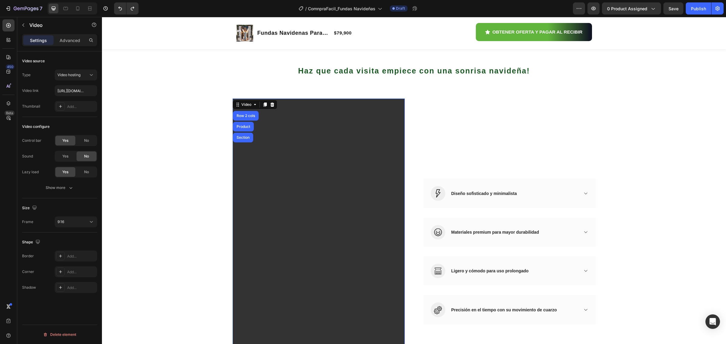
click at [251, 108] on div "Video Row 2 cols Product Section" at bounding box center [255, 105] width 45 height 10
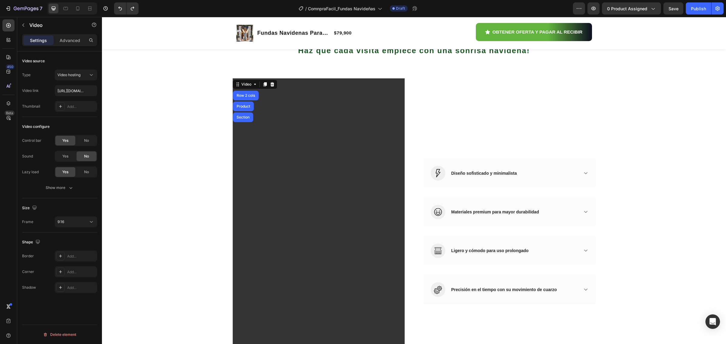
scroll to position [643, 0]
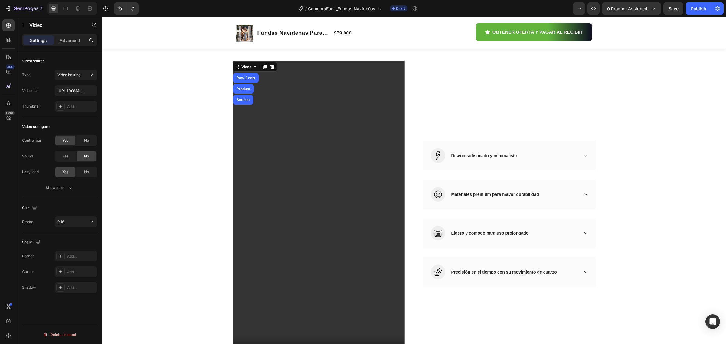
click at [311, 157] on video at bounding box center [319, 214] width 172 height 306
click at [85, 76] on div "Video hosting" at bounding box center [72, 74] width 31 height 5
click at [70, 102] on p "Vimeo" at bounding box center [74, 101] width 34 height 5
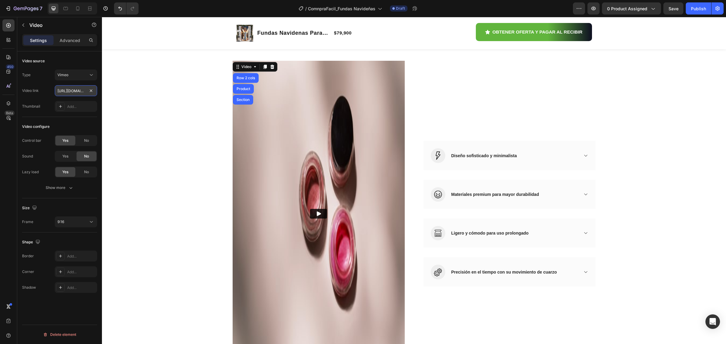
click at [86, 93] on input "https://vimeo.com/1095883398" at bounding box center [76, 90] width 42 height 11
click at [90, 75] on icon at bounding box center [91, 75] width 6 height 6
click at [82, 109] on div "Video hosting" at bounding box center [70, 112] width 50 height 11
type input "https://cdn.shopify.com/videos/c/o/v/674b8d40793d4b7ea894f2ce2c7a2462.mp4"
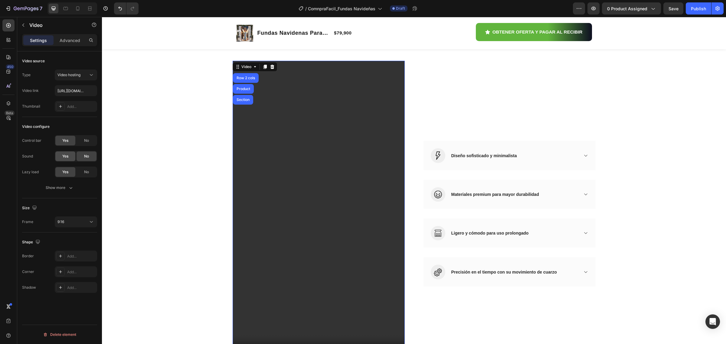
click at [64, 158] on span "Yes" at bounding box center [65, 156] width 6 height 5
click at [87, 155] on span "No" at bounding box center [86, 156] width 5 height 5
click at [70, 159] on div "Yes" at bounding box center [65, 156] width 20 height 10
click at [342, 213] on video at bounding box center [319, 214] width 172 height 306
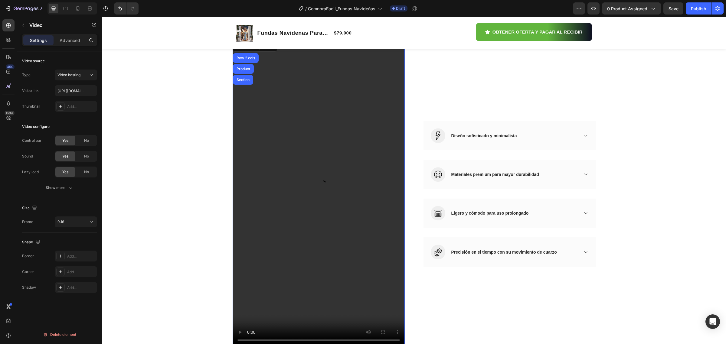
scroll to position [680, 0]
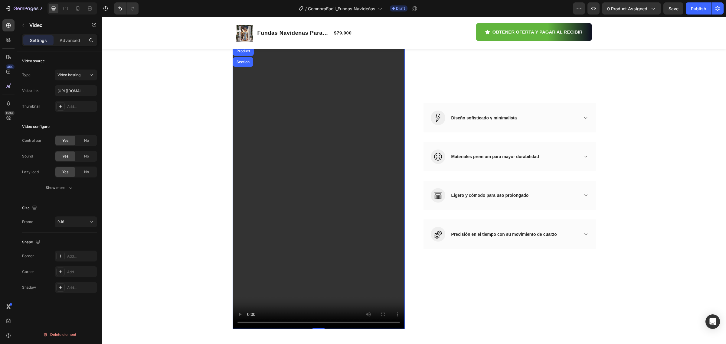
click at [318, 233] on video at bounding box center [319, 176] width 172 height 306
click at [89, 224] on icon at bounding box center [91, 222] width 6 height 6
click at [71, 282] on div "Custom" at bounding box center [68, 285] width 47 height 11
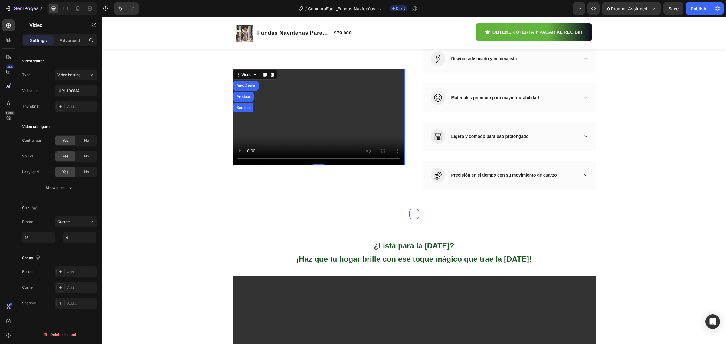
scroll to position [605, 0]
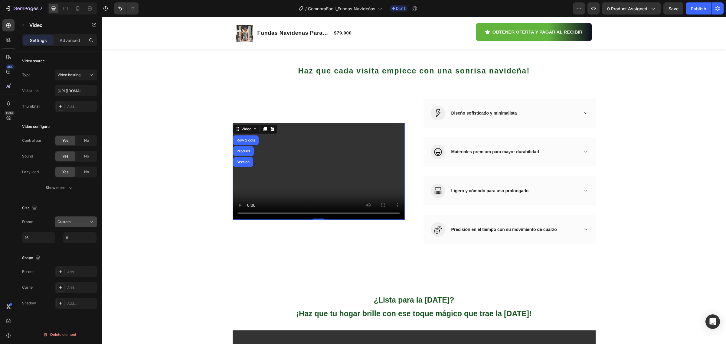
click at [86, 224] on div "Custom" at bounding box center [72, 221] width 31 height 5
click at [77, 238] on p "Original" at bounding box center [73, 236] width 32 height 5
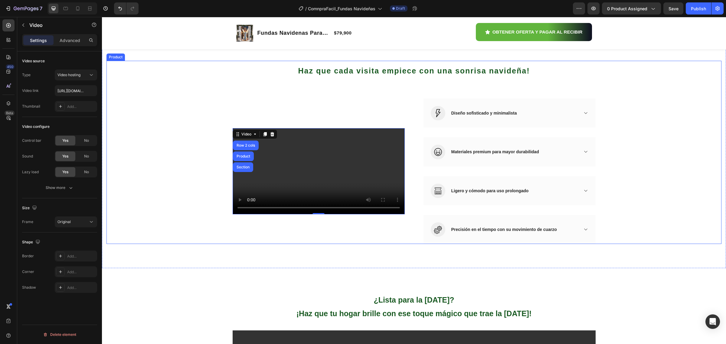
click at [628, 181] on div "Haz que cada visita empiece con una sonrisa navideña! Heading Row Video Row 2 c…" at bounding box center [413, 152] width 615 height 183
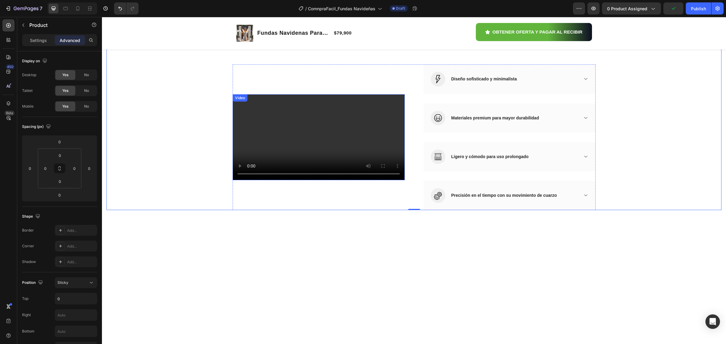
scroll to position [605, 0]
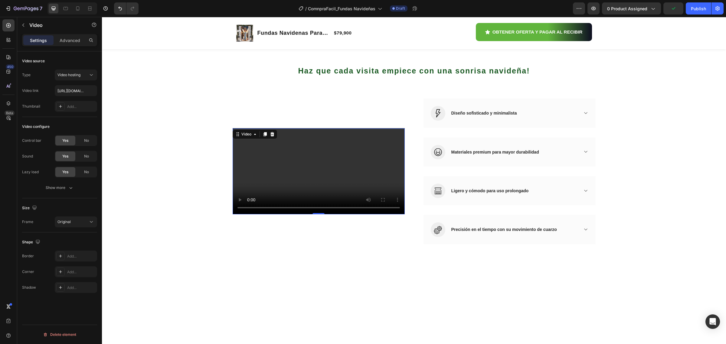
click at [318, 194] on video at bounding box center [319, 171] width 172 height 86
click at [317, 194] on video at bounding box center [319, 171] width 172 height 86
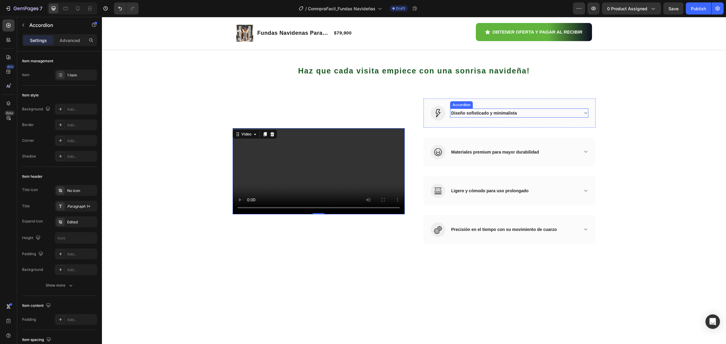
click at [466, 116] on span "Diseño sofisticado y minimalista" at bounding box center [484, 113] width 66 height 5
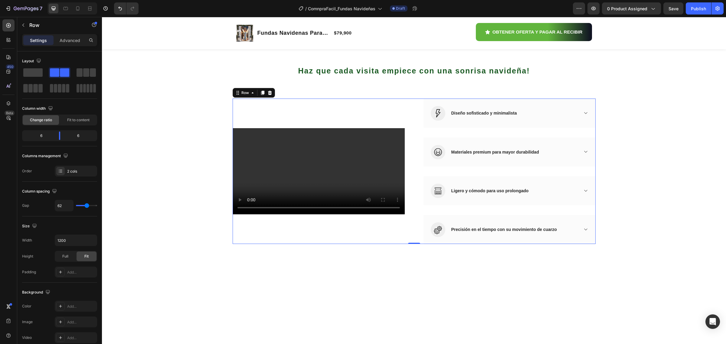
click at [471, 111] on div "Image Diseño sofisticado y minimalista Accordion Row Image Materiales premium p…" at bounding box center [509, 171] width 172 height 145
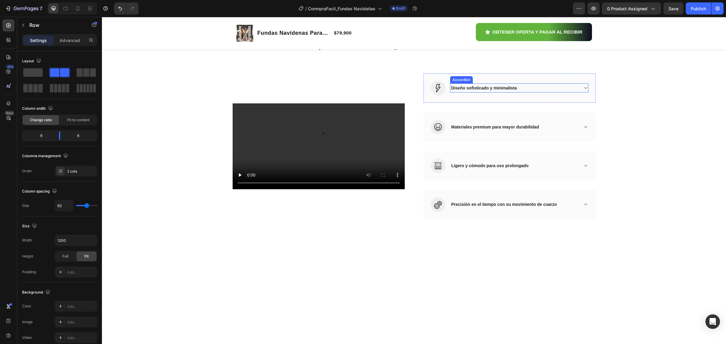
scroll to position [643, 0]
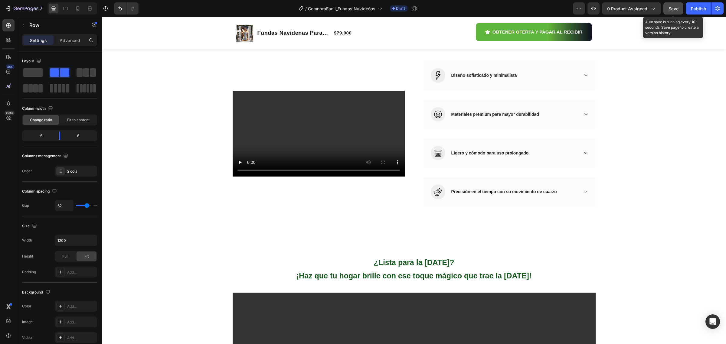
click at [675, 7] on span "Save" at bounding box center [673, 8] width 10 height 5
click at [699, 5] on button "Publish" at bounding box center [698, 8] width 25 height 12
click at [651, 10] on icon "button" at bounding box center [653, 8] width 6 height 6
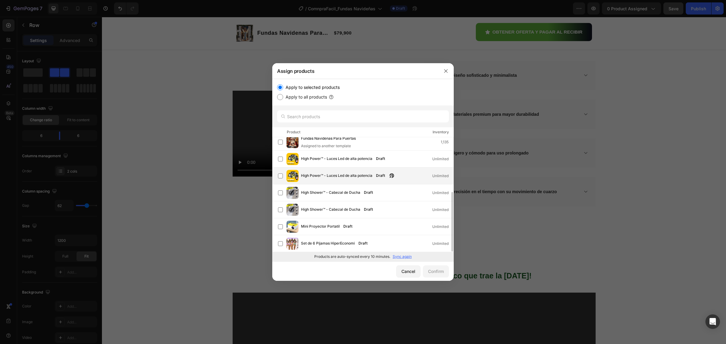
scroll to position [67, 0]
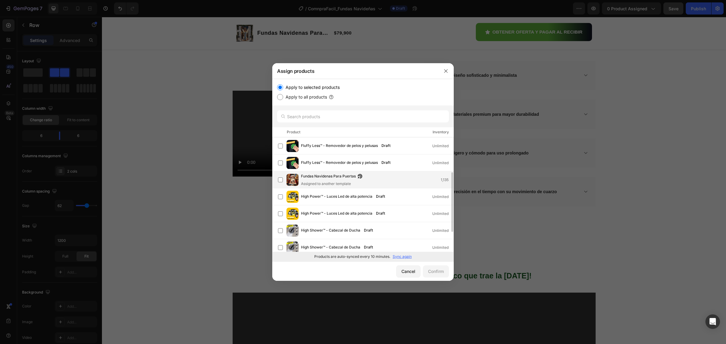
click at [327, 179] on span "Fundas Navidenas Para Puertas" at bounding box center [328, 176] width 55 height 7
click at [441, 274] on div "Confirm" at bounding box center [436, 271] width 16 height 6
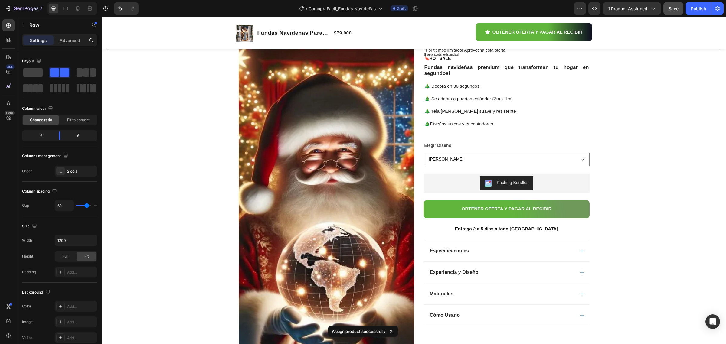
scroll to position [0, 0]
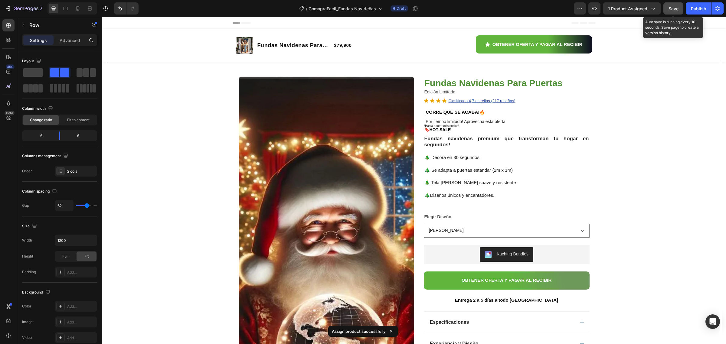
click at [672, 8] on span "Save" at bounding box center [673, 8] width 10 height 5
click at [694, 5] on div "Publish" at bounding box center [698, 8] width 15 height 6
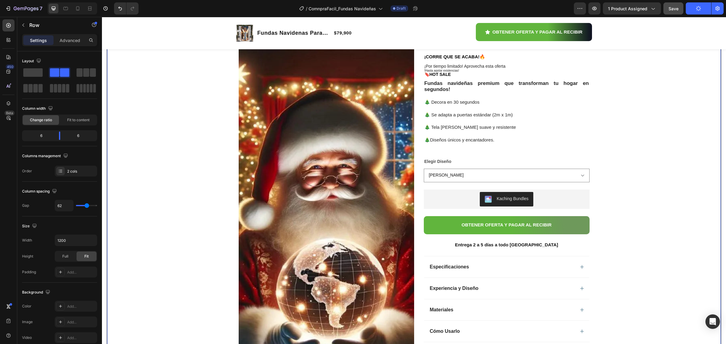
scroll to position [38, 0]
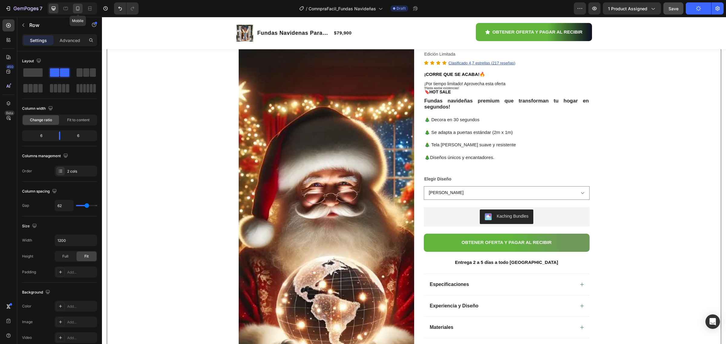
click at [82, 11] on div at bounding box center [78, 9] width 10 height 10
type input "0"
type input "100%"
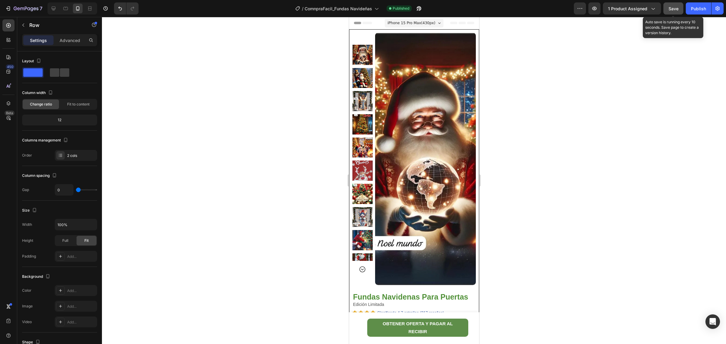
click at [673, 6] on span "Save" at bounding box center [673, 8] width 10 height 5
click at [419, 8] on icon "button" at bounding box center [419, 8] width 6 height 6
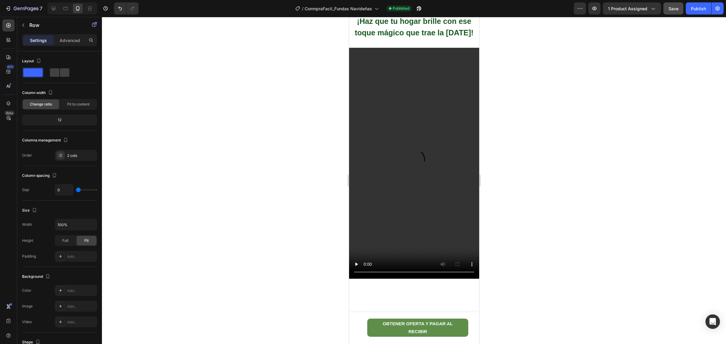
scroll to position [945, 0]
